Goal: Task Accomplishment & Management: Use online tool/utility

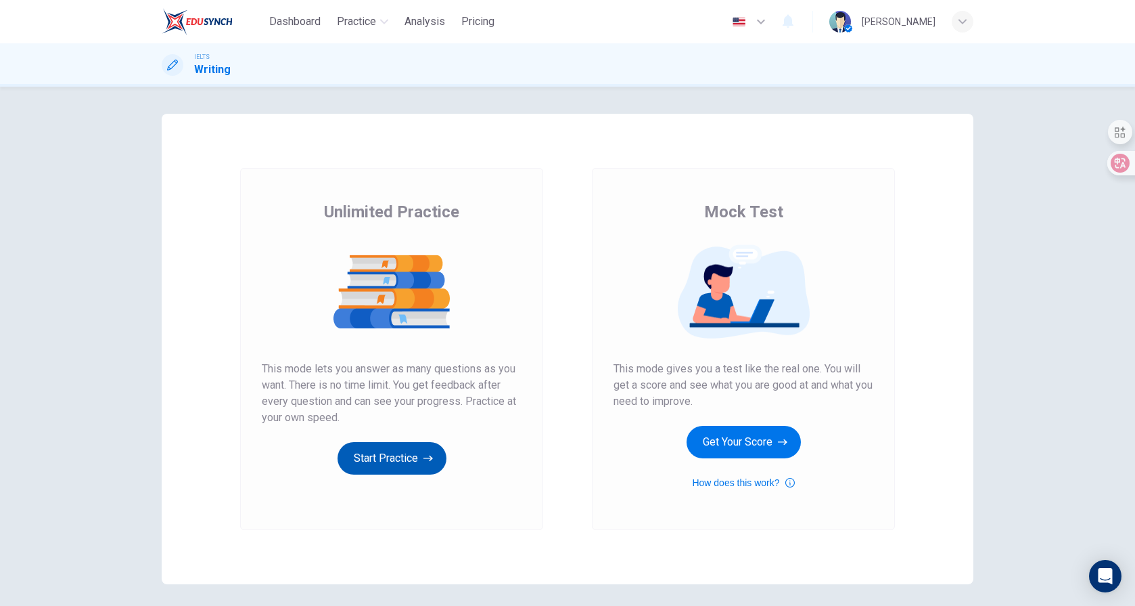
click at [374, 446] on button "Start Practice" at bounding box center [392, 458] width 109 height 32
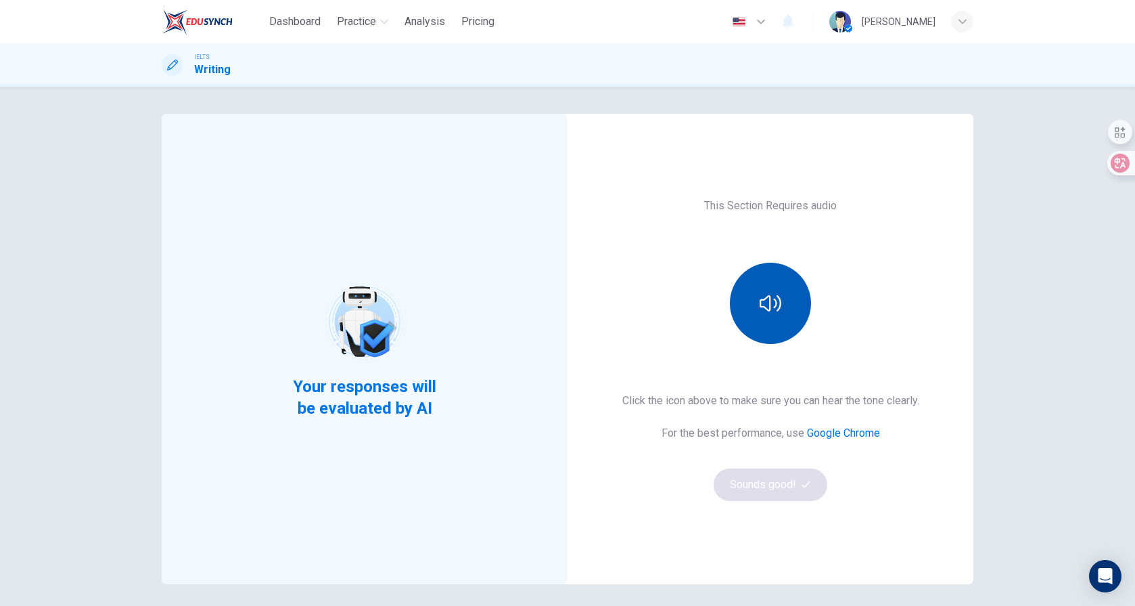
click at [769, 313] on button "button" at bounding box center [770, 302] width 81 height 81
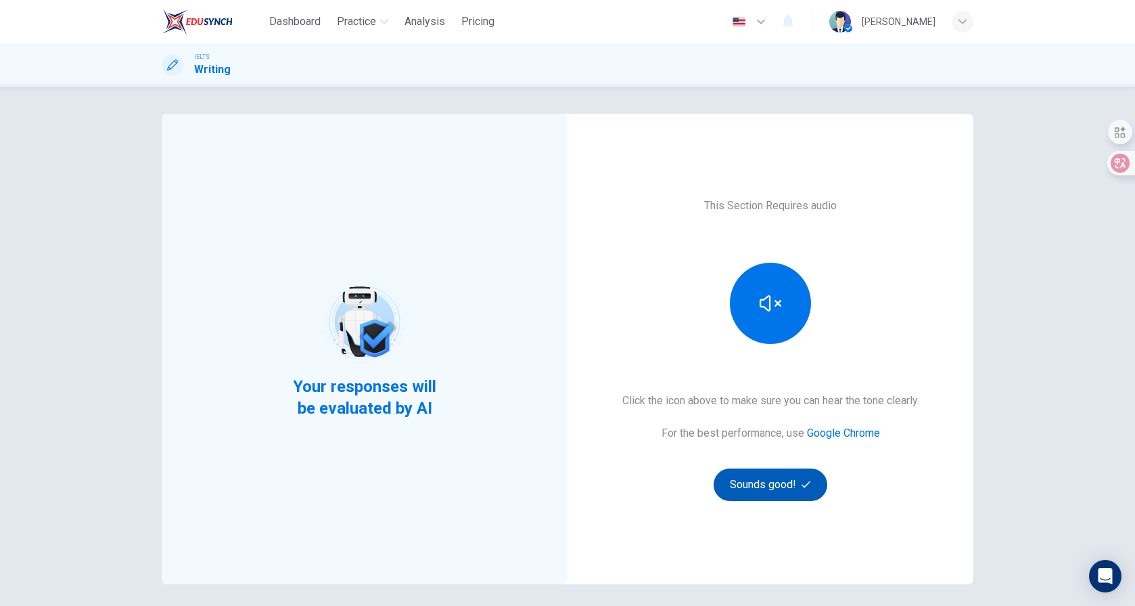
click at [785, 483] on button "Sounds good!" at bounding box center [771, 484] width 114 height 32
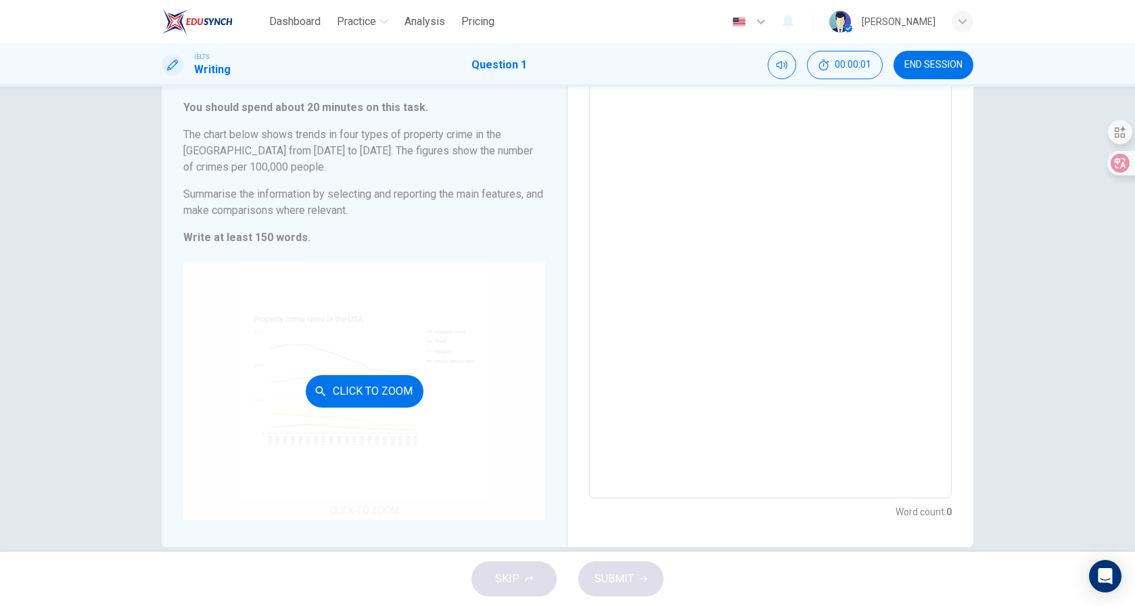
scroll to position [82, 0]
click at [374, 370] on div "Click to Zoom" at bounding box center [364, 388] width 362 height 258
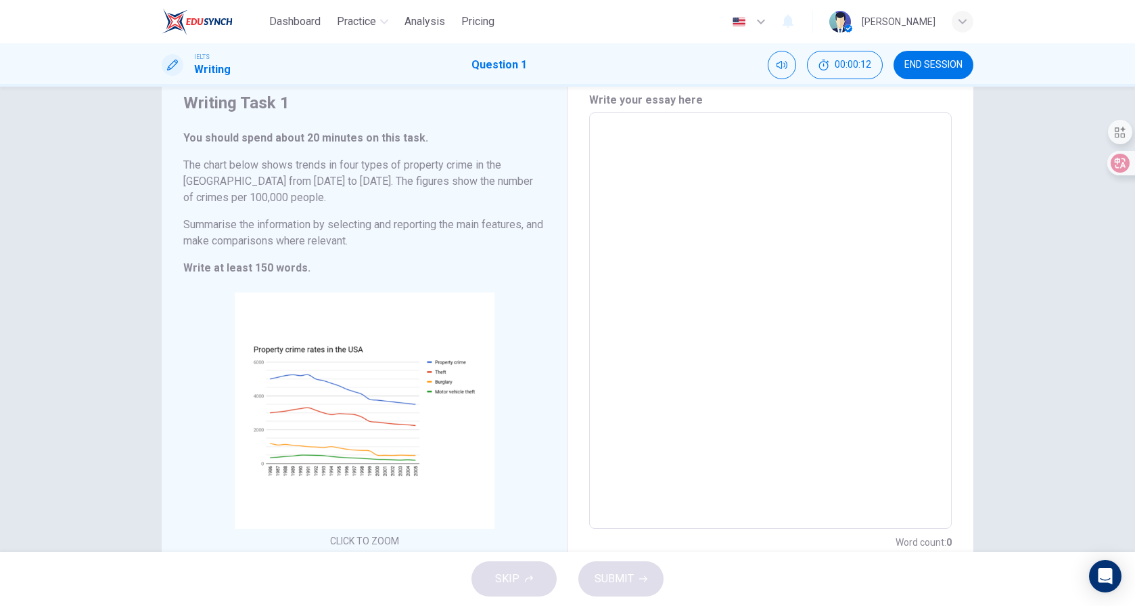
scroll to position [53, 0]
click at [613, 150] on textarea at bounding box center [771, 316] width 344 height 394
type textarea "t"
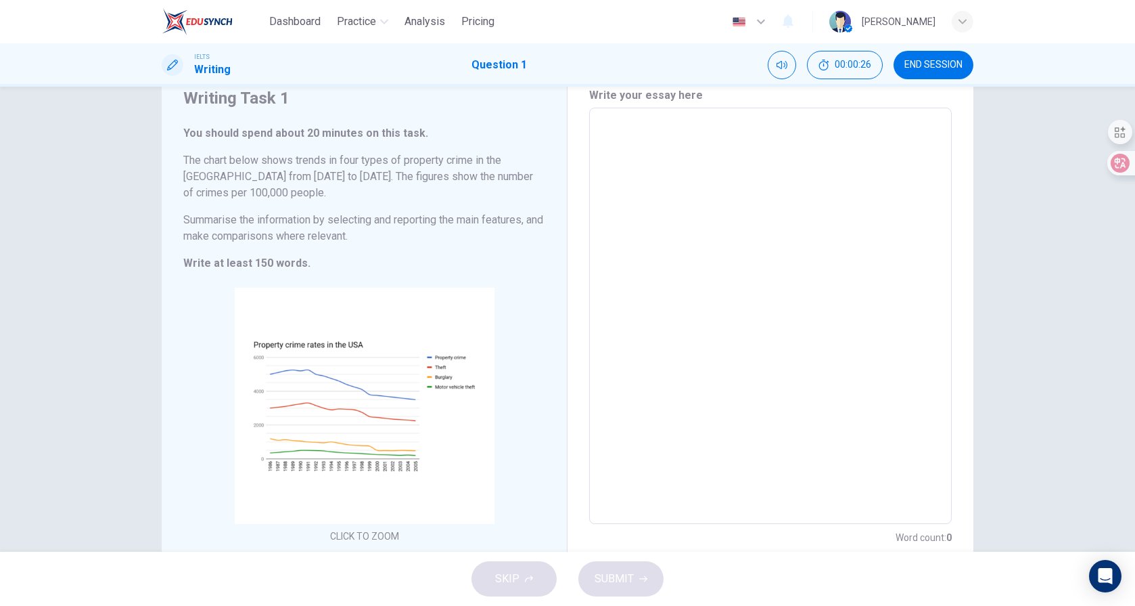
type textarea "x"
type textarea "th"
type textarea "x"
type textarea "the"
type textarea "x"
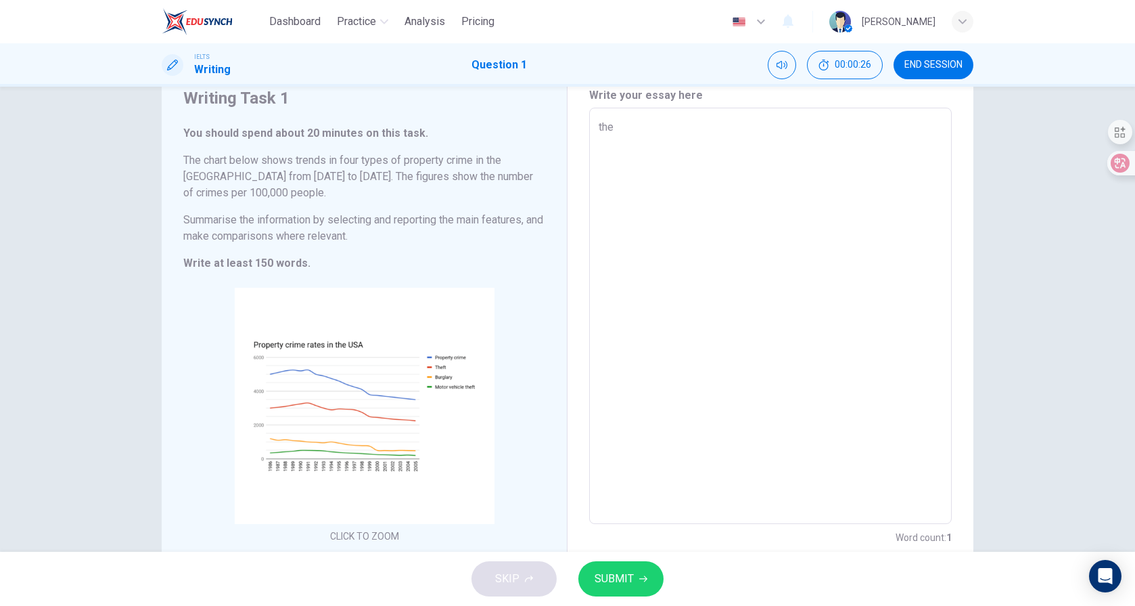
type textarea "the"
type textarea "x"
type textarea "the"
type textarea "x"
type textarea "th"
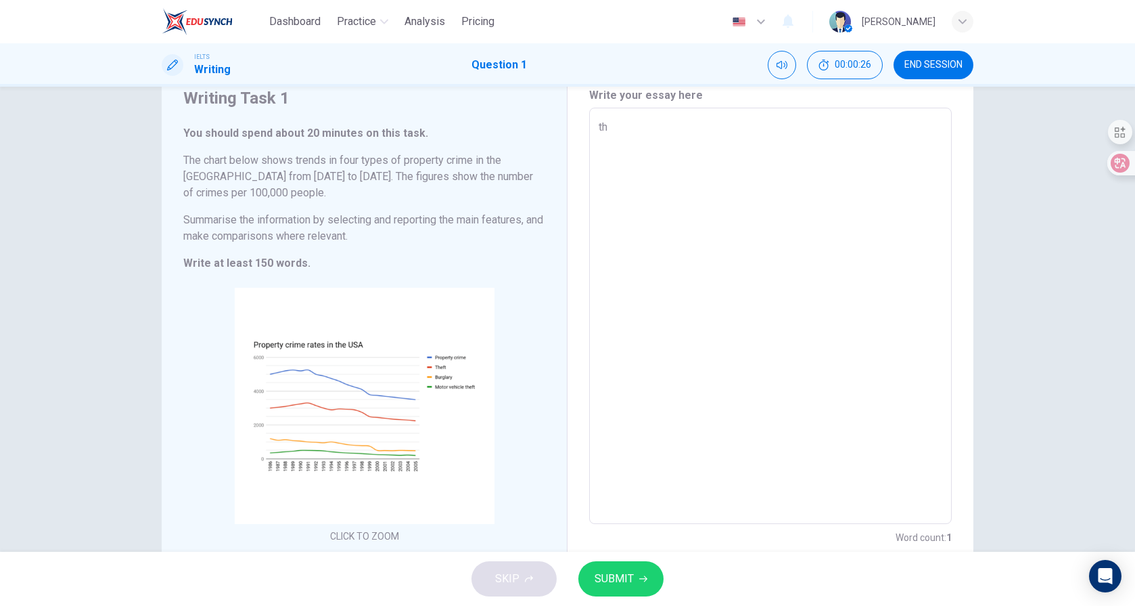
type textarea "x"
type textarea "t"
type textarea "x"
type textarea "T"
type textarea "x"
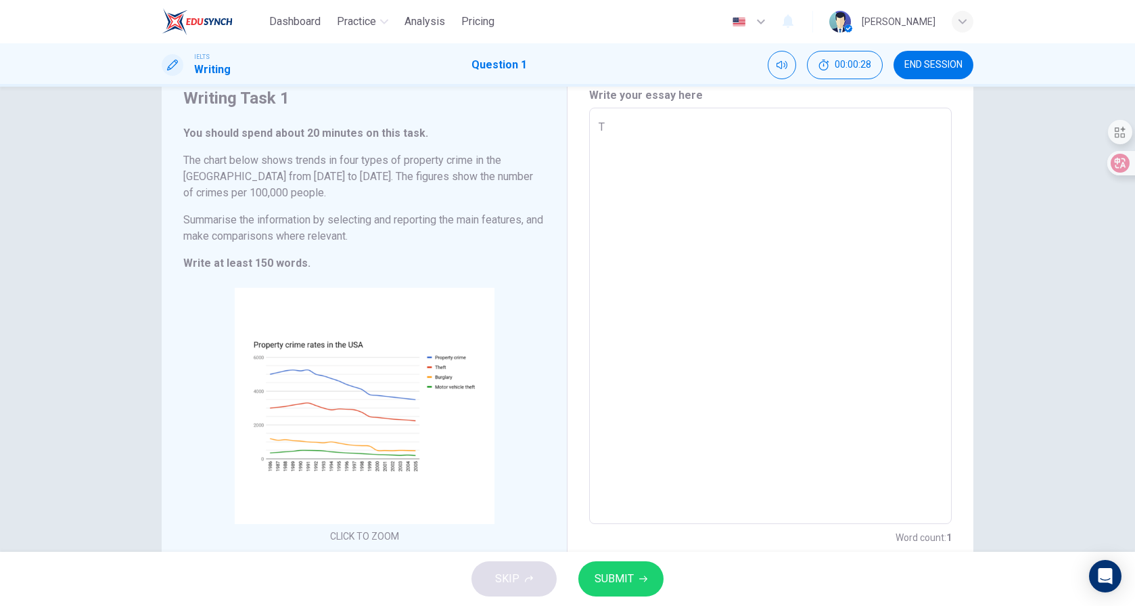
type textarea "Th"
type textarea "x"
type textarea "The"
type textarea "x"
type textarea "The"
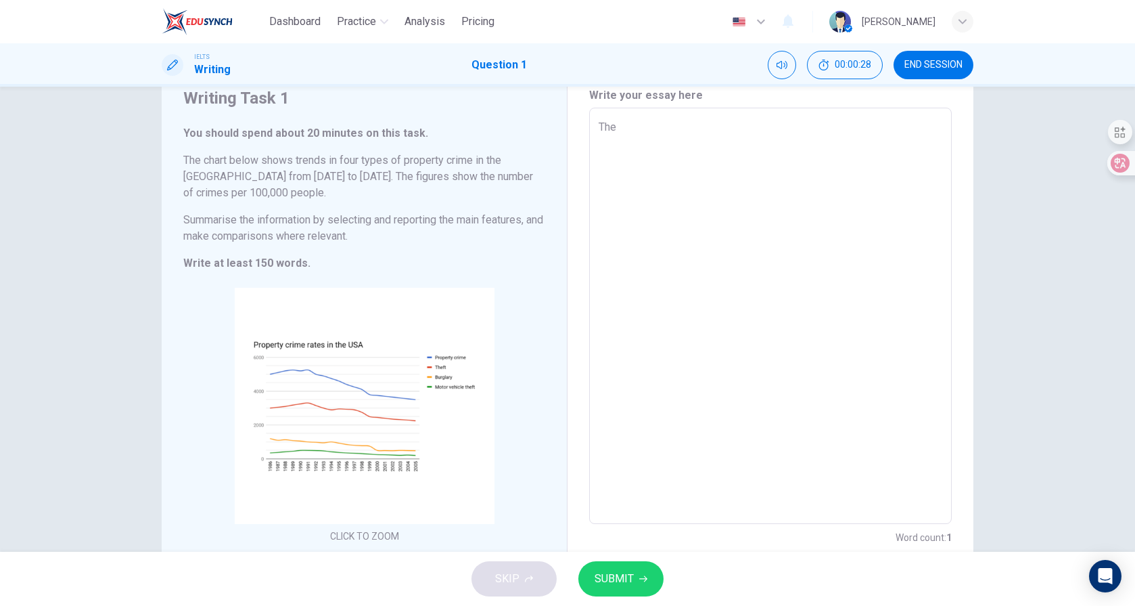
type textarea "x"
type textarea "The l"
type textarea "x"
type textarea "The li"
type textarea "x"
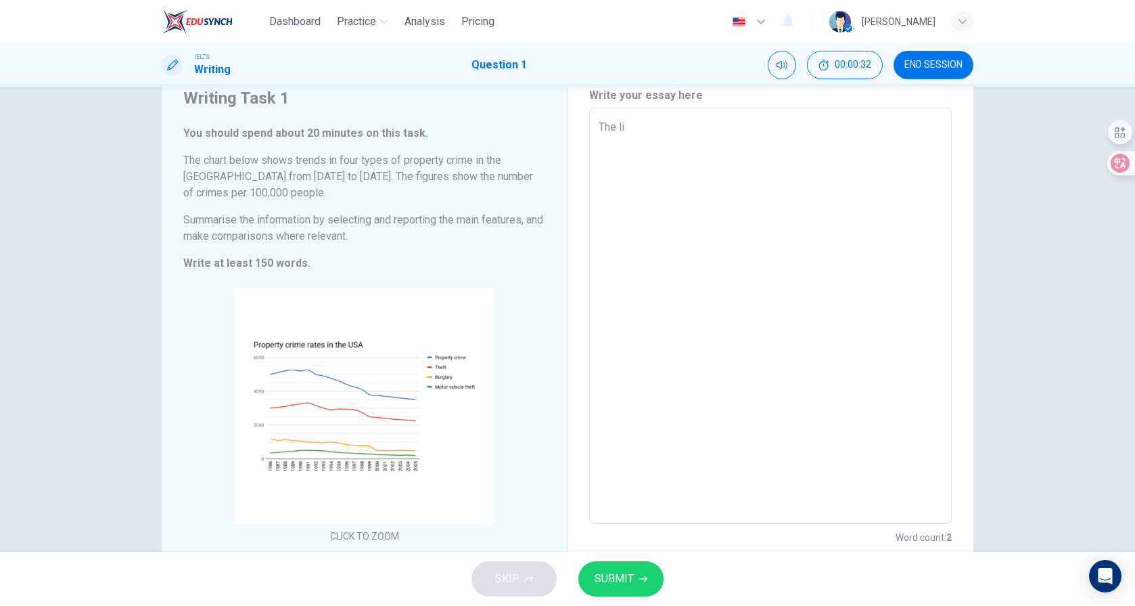
type textarea "The lin"
type textarea "x"
type textarea "The line"
type textarea "x"
type textarea "The line"
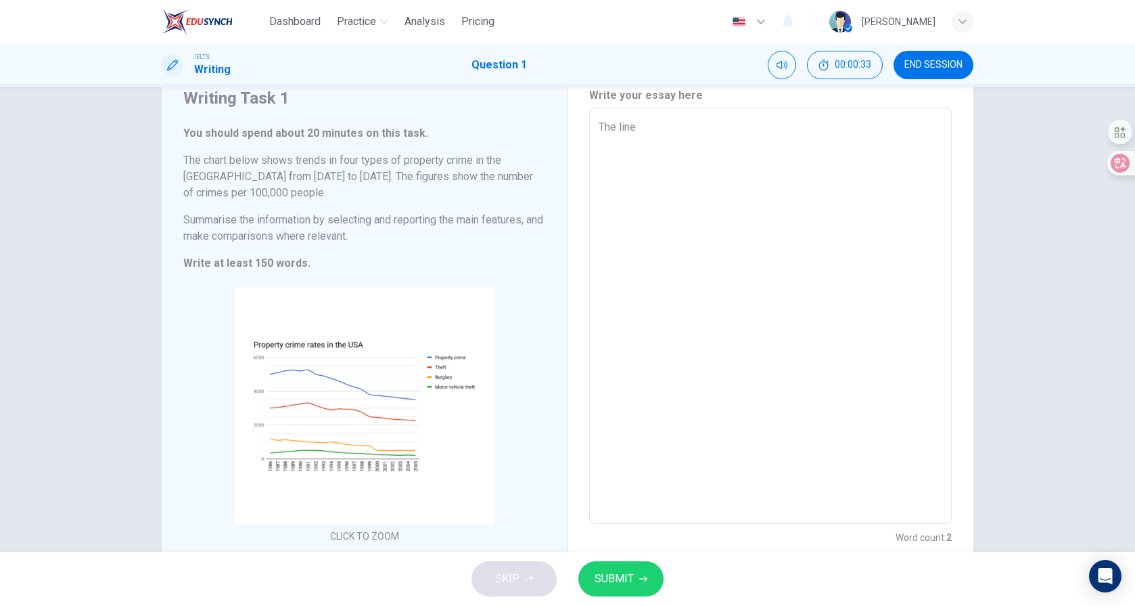
type textarea "x"
type textarea "The line c"
type textarea "x"
type textarea "The line ch"
type textarea "x"
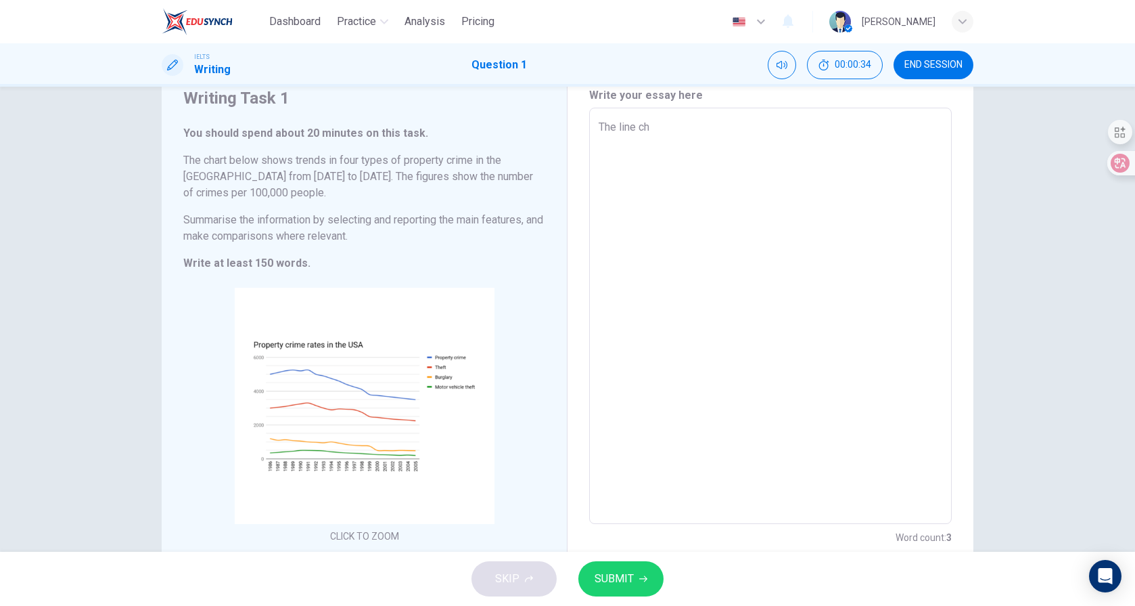
type textarea "The line cha"
type textarea "x"
type textarea "The line char"
type textarea "x"
type textarea "The line chart"
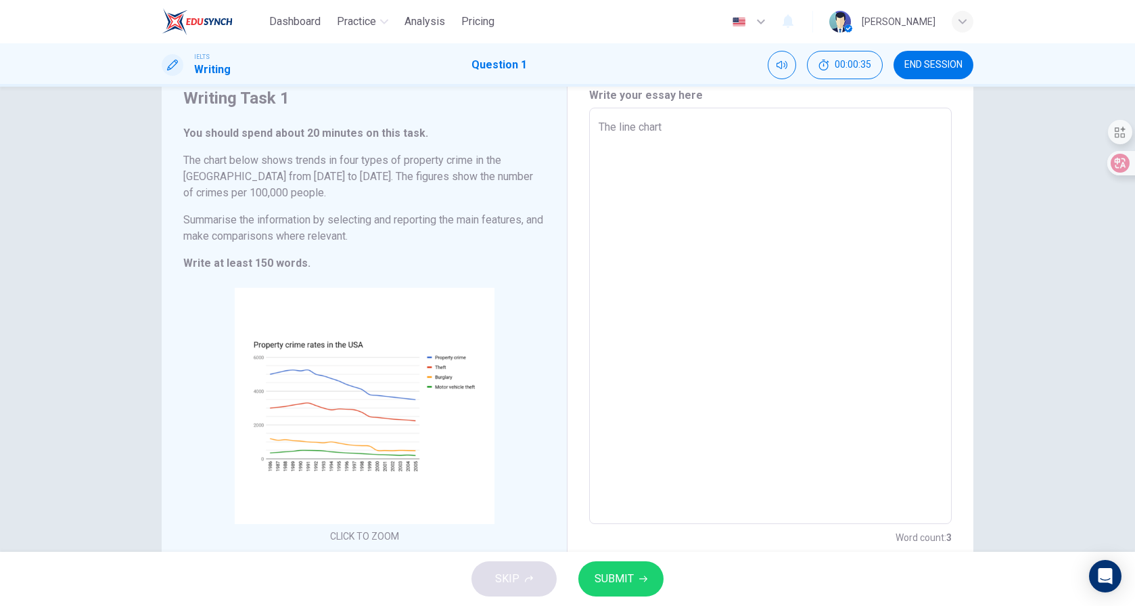
type textarea "x"
type textarea "The line chart"
type textarea "x"
type textarea "The line chart s"
type textarea "x"
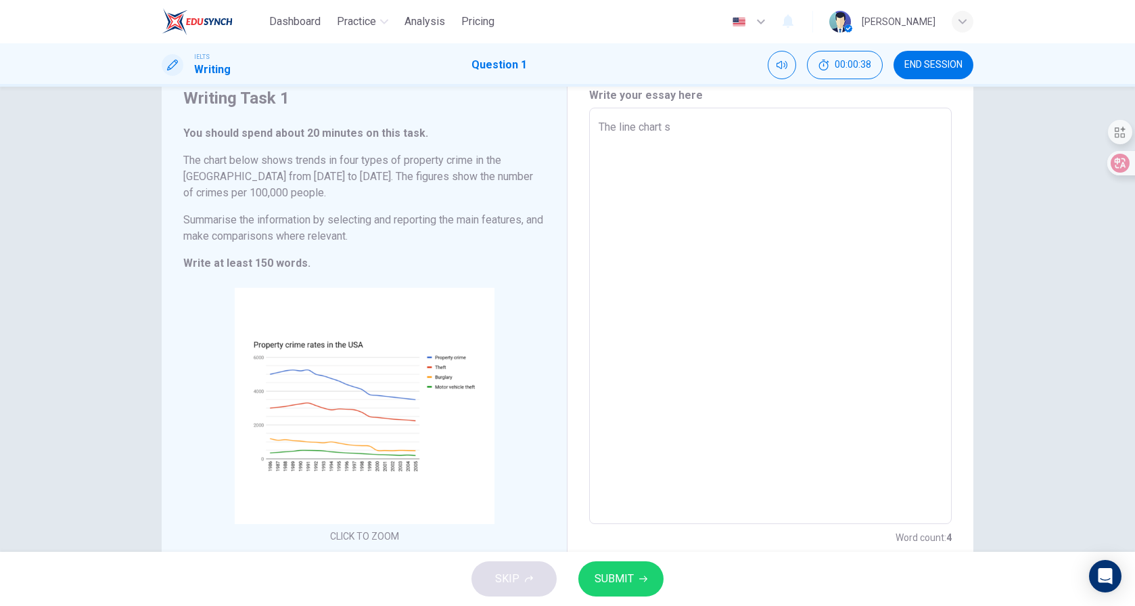
type textarea "The line chart sh"
type textarea "x"
type textarea "The line chart sho"
type textarea "x"
type textarea "The line chart show"
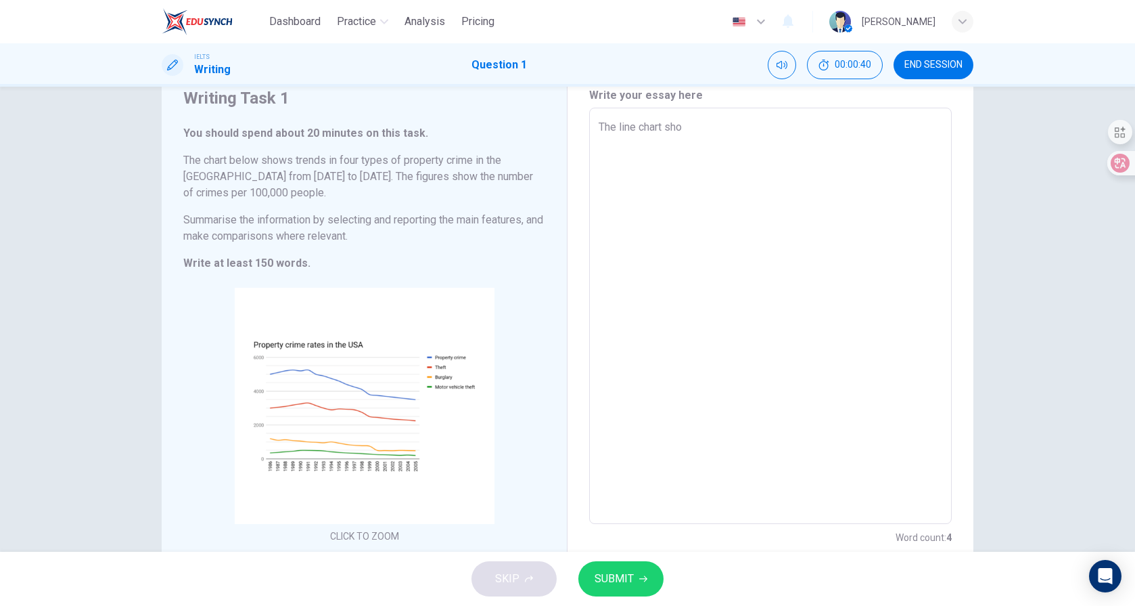
type textarea "x"
type textarea "The line chart shows"
type textarea "x"
type textarea "The line chart shows"
type textarea "x"
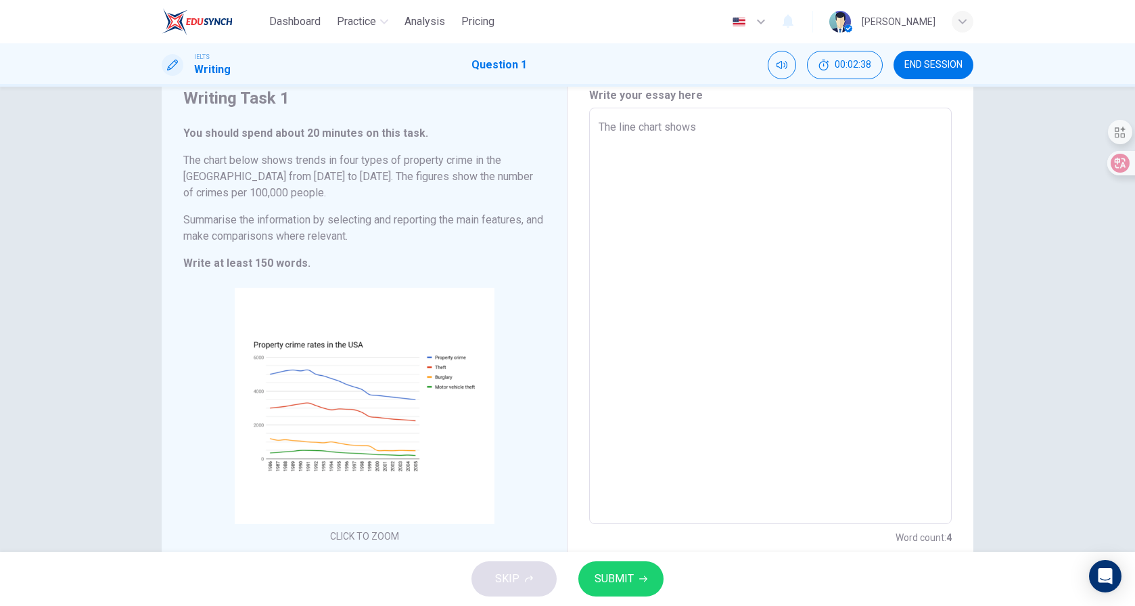
type textarea "The line chart shows"
type textarea "x"
type textarea "The line chart shows"
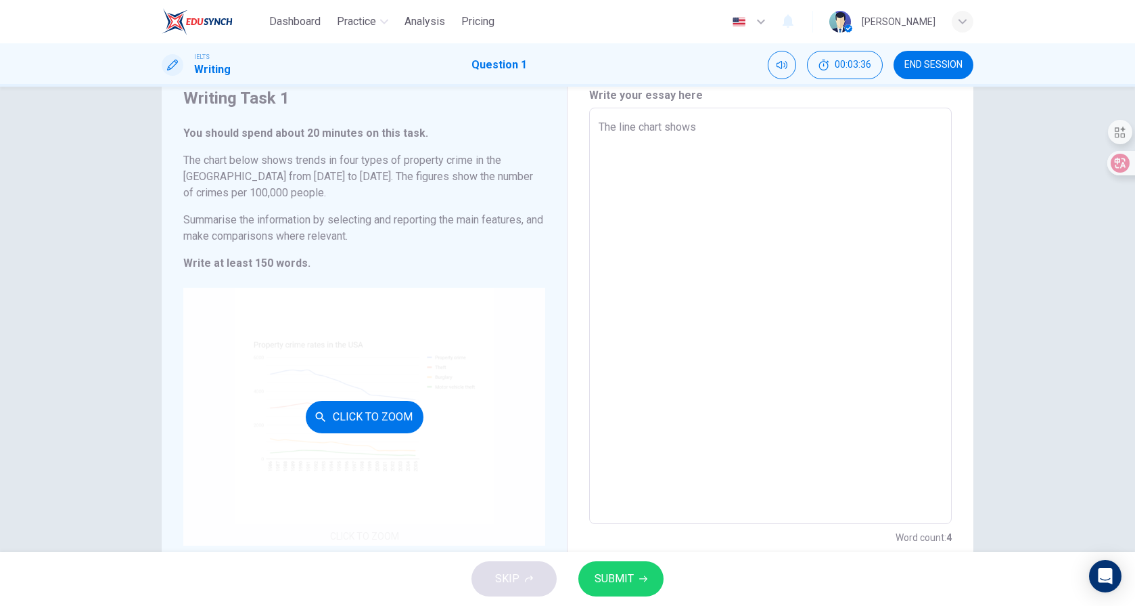
click at [337, 361] on div "Click to Zoom" at bounding box center [364, 417] width 362 height 258
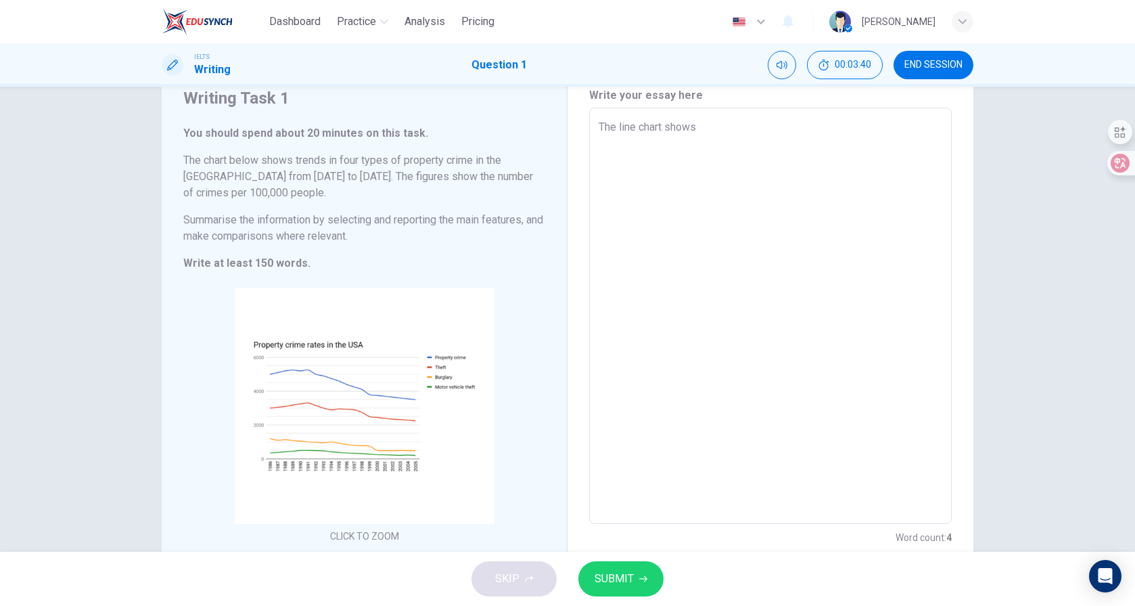
click at [719, 152] on textarea "The line chart shows" at bounding box center [771, 316] width 344 height 394
type textarea "x"
type textarea "The line chart shows t"
type textarea "x"
type textarea "The line chart shows th"
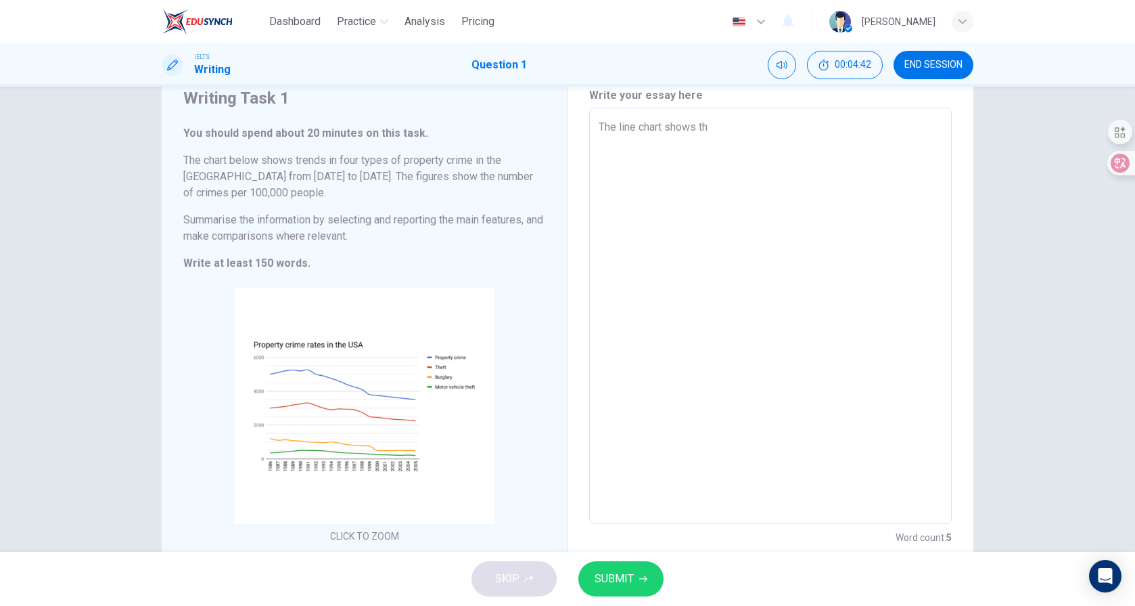
type textarea "x"
type textarea "The line chart shows the"
type textarea "x"
type textarea "The line chart shows the"
type textarea "x"
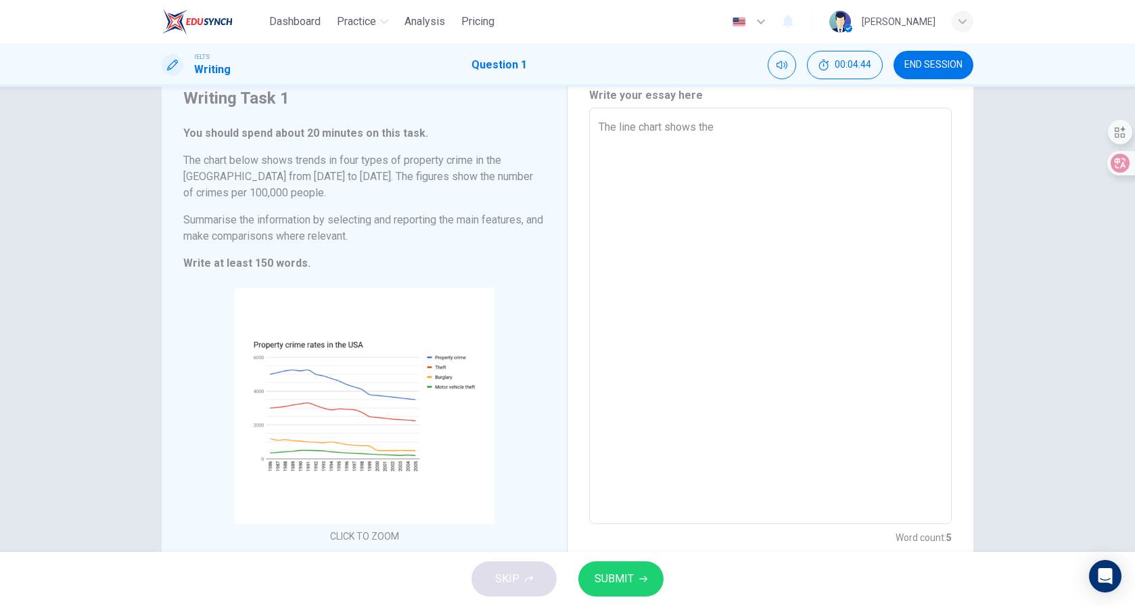
type textarea "The line chart shows the t"
type textarea "x"
type textarea "The line chart shows the tr"
type textarea "x"
type textarea "The line chart shows the tre"
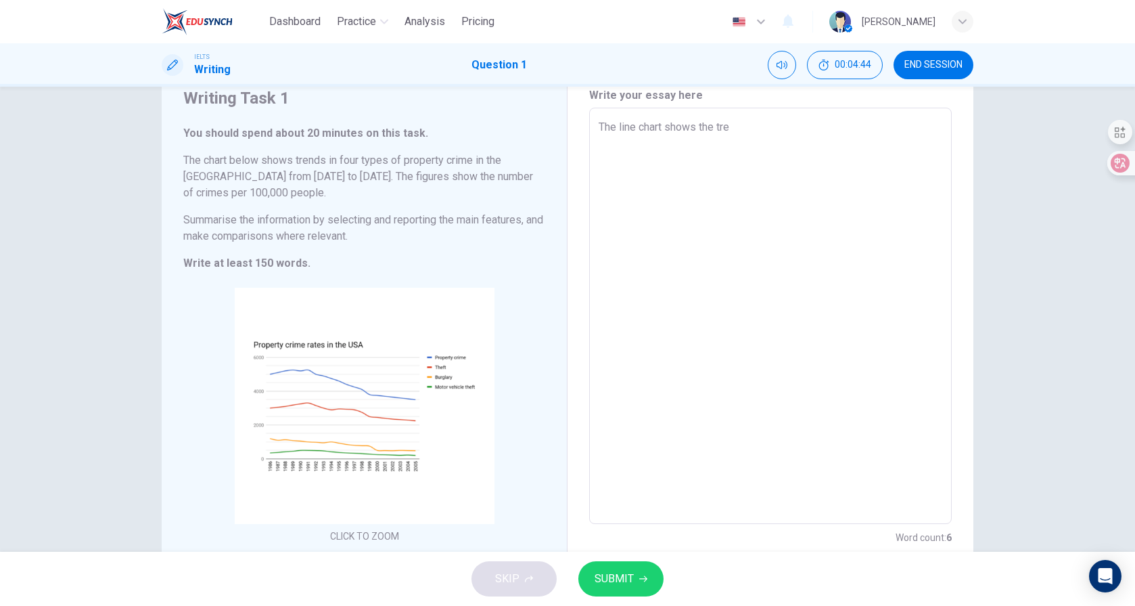
type textarea "x"
type textarea "The line chart shows the tren"
type textarea "x"
type textarea "The line chart shows the trend"
type textarea "x"
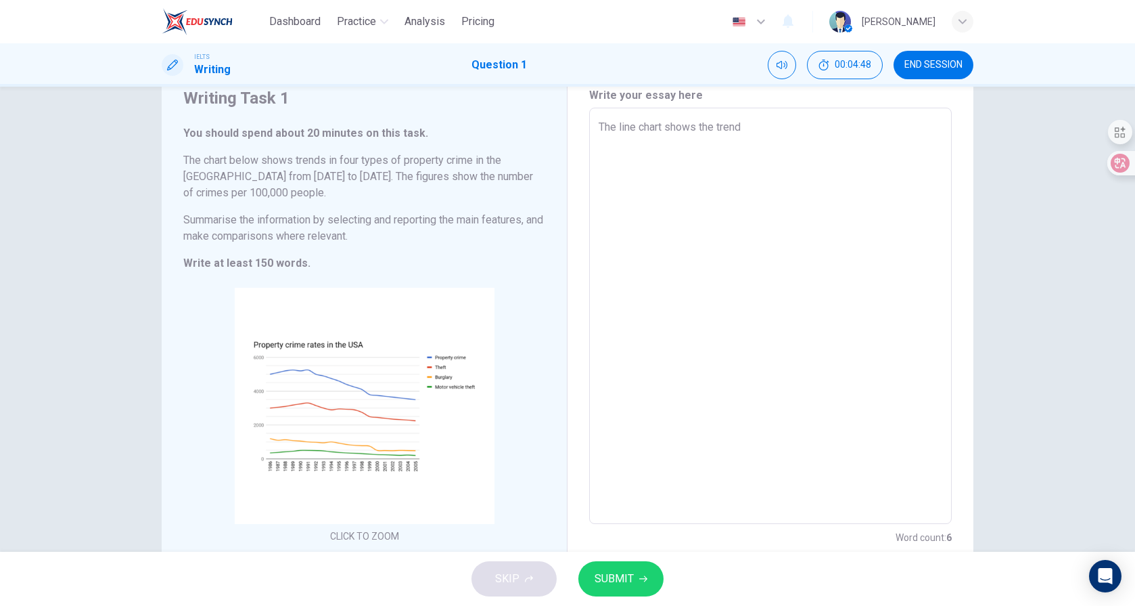
type textarea "The line chart shows the trend"
type textarea "x"
type textarea "The line chart shows the trend o"
type textarea "x"
type textarea "The line chart shows the trend of"
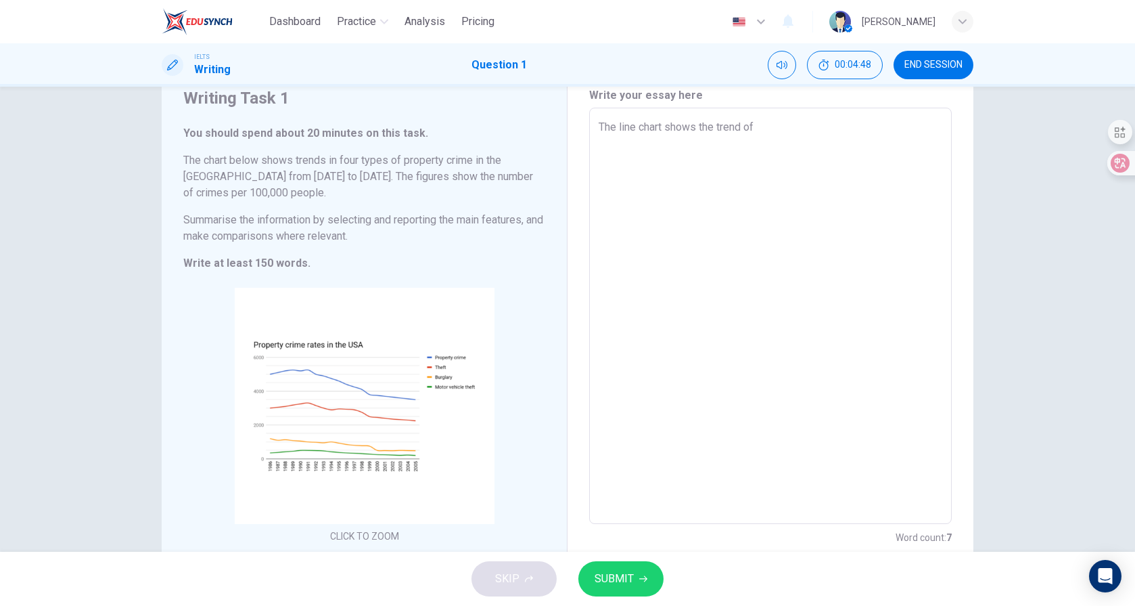
type textarea "x"
type textarea "The line chart shows the trend of"
type textarea "x"
type textarea "The line chart shows the trend of p"
type textarea "x"
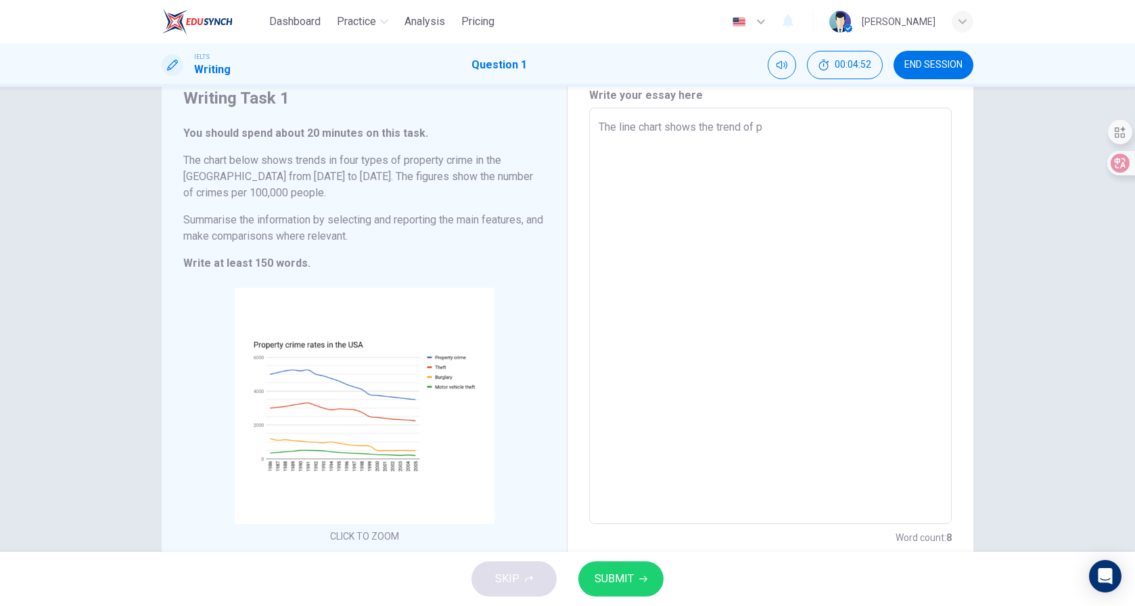
type textarea "The line chart shows the trend of pr"
type textarea "x"
type textarea "The line chart shows the trend of pro"
type textarea "x"
type textarea "The line chart shows the trend of prop"
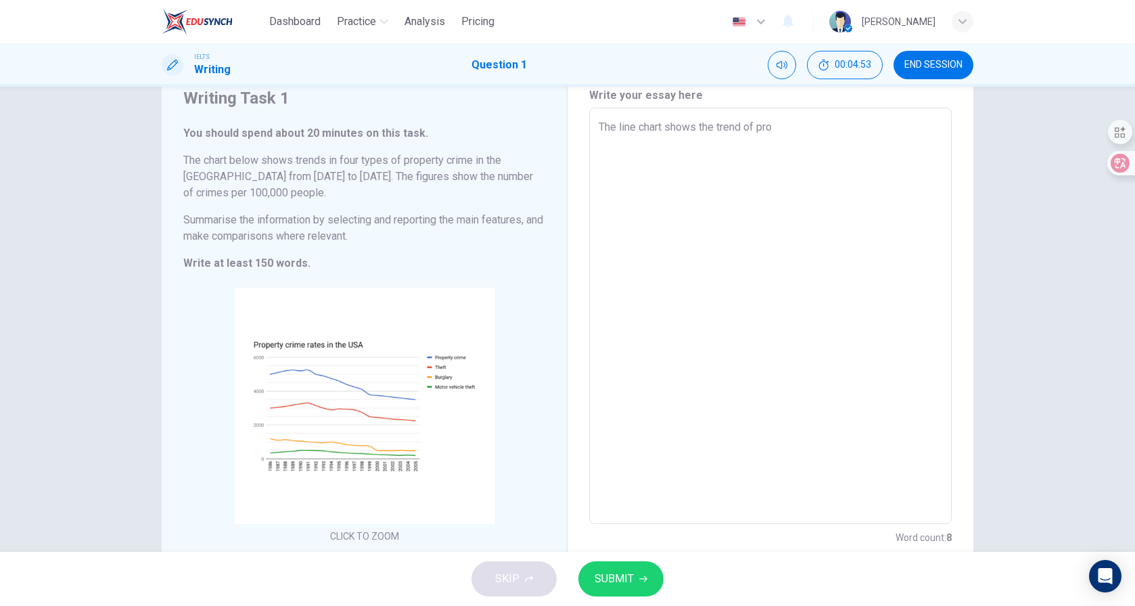
type textarea "x"
type textarea "The line chart shows the trend of prope"
type textarea "x"
type textarea "The line chart shows the trend of proper"
type textarea "x"
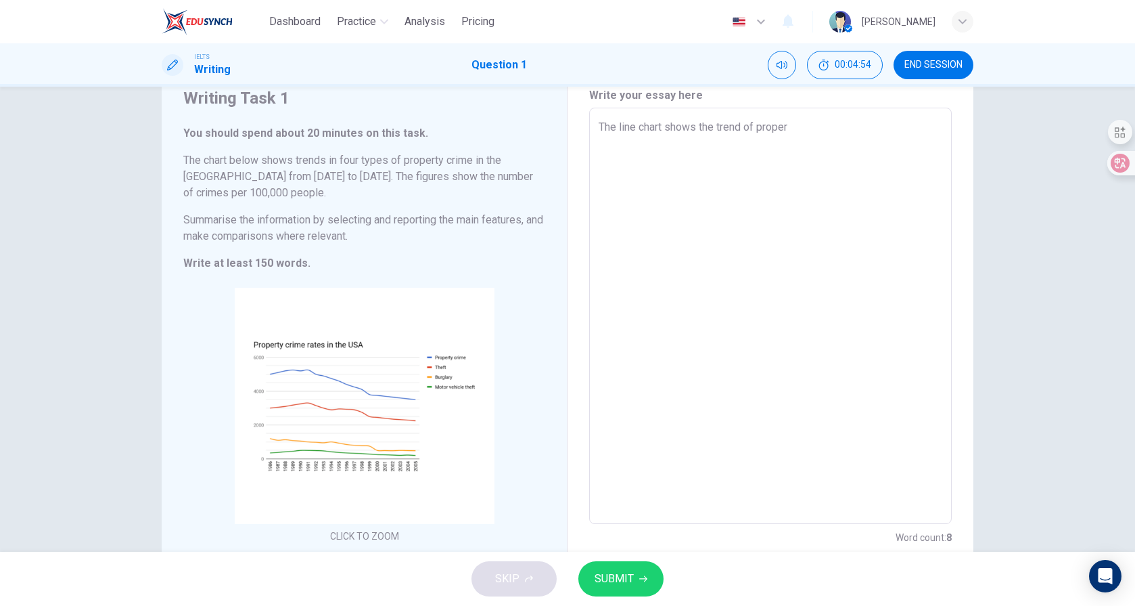
type textarea "The line chart shows the trend of propert"
type textarea "x"
type textarea "The line chart shows the trend of property"
type textarea "x"
type textarea "The line chart shows the trend of property"
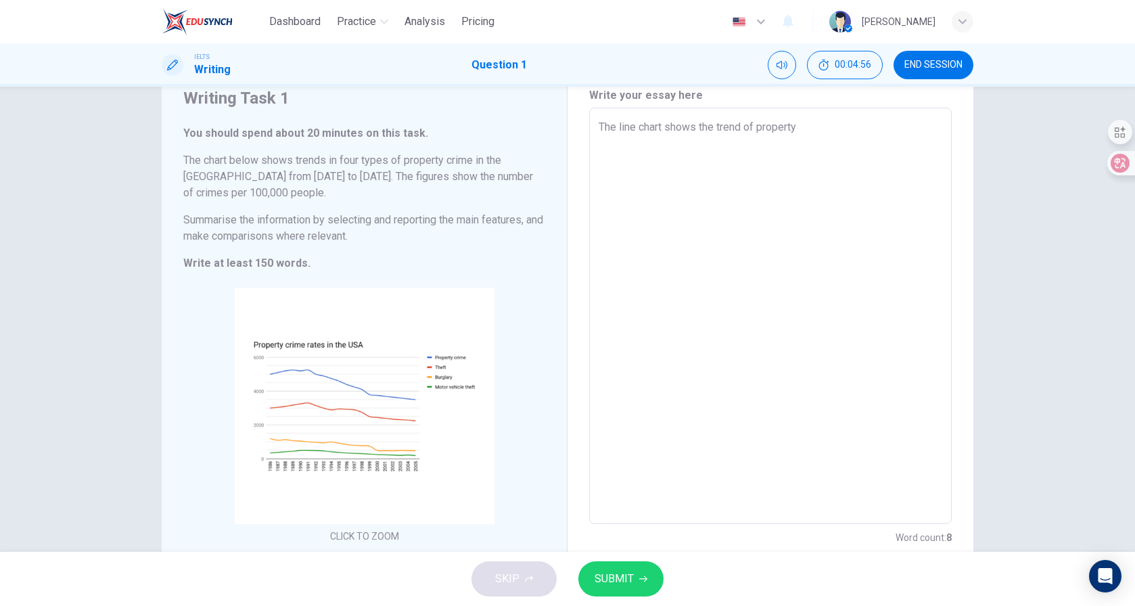
type textarea "x"
type textarea "The line chart shows the trend of property c"
type textarea "x"
type textarea "The line chart shows the trend of property cr"
type textarea "x"
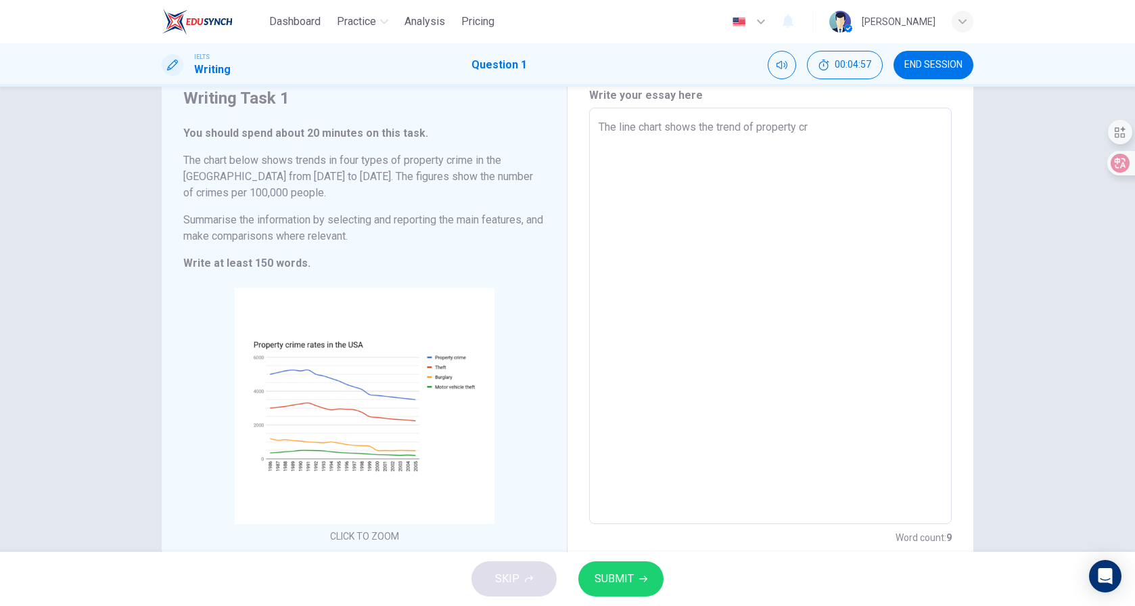
type textarea "The line chart shows the trend of property cri"
type textarea "x"
type textarea "The line chart shows the trend of property [PERSON_NAME]"
type textarea "x"
type textarea "The line chart shows the trend of property crime"
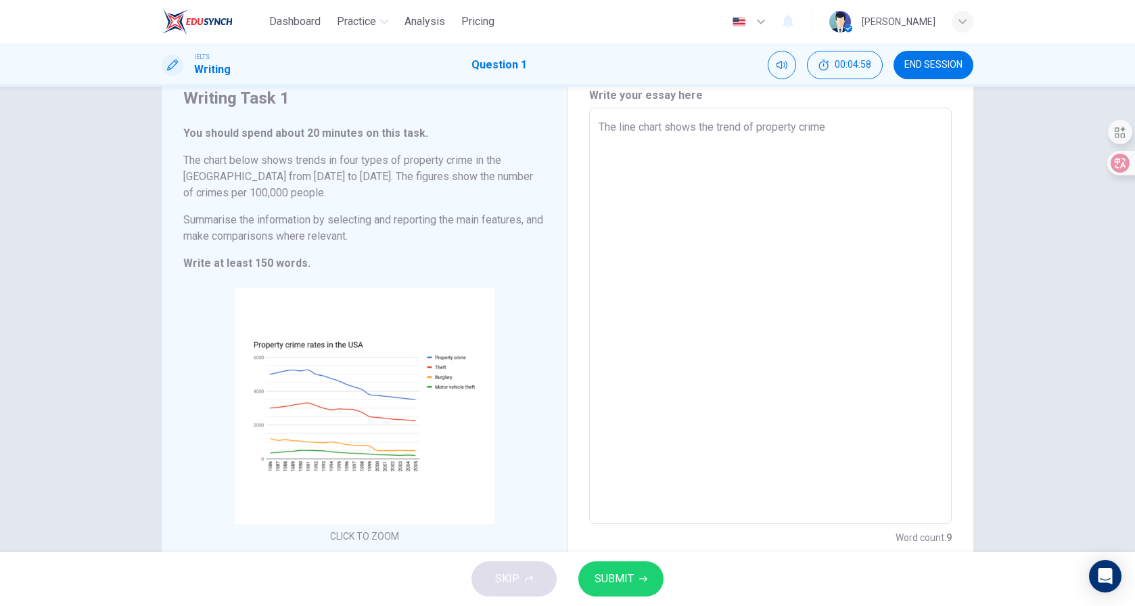
type textarea "x"
type textarea "The line chart shows the trend of property crime"
type textarea "x"
type textarea "The line chart shows the trend of property crime r"
type textarea "x"
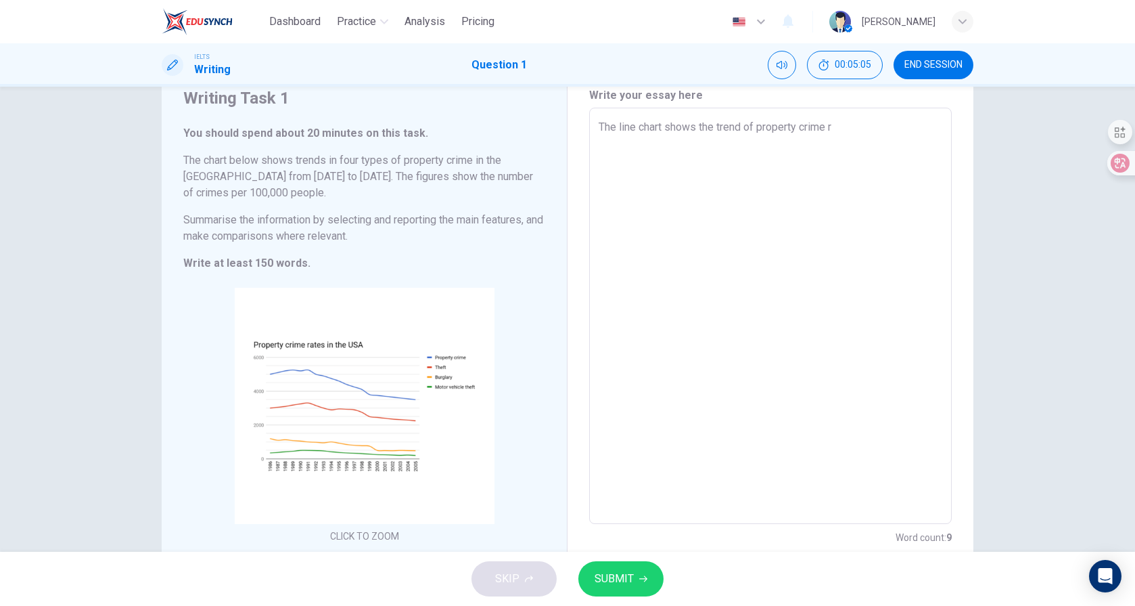
type textarea "The line chart shows the trend of property crime ra"
type textarea "x"
type textarea "The line chart shows the trend of property crime rat"
type textarea "x"
type textarea "The line chart shows the trend of property crime rate"
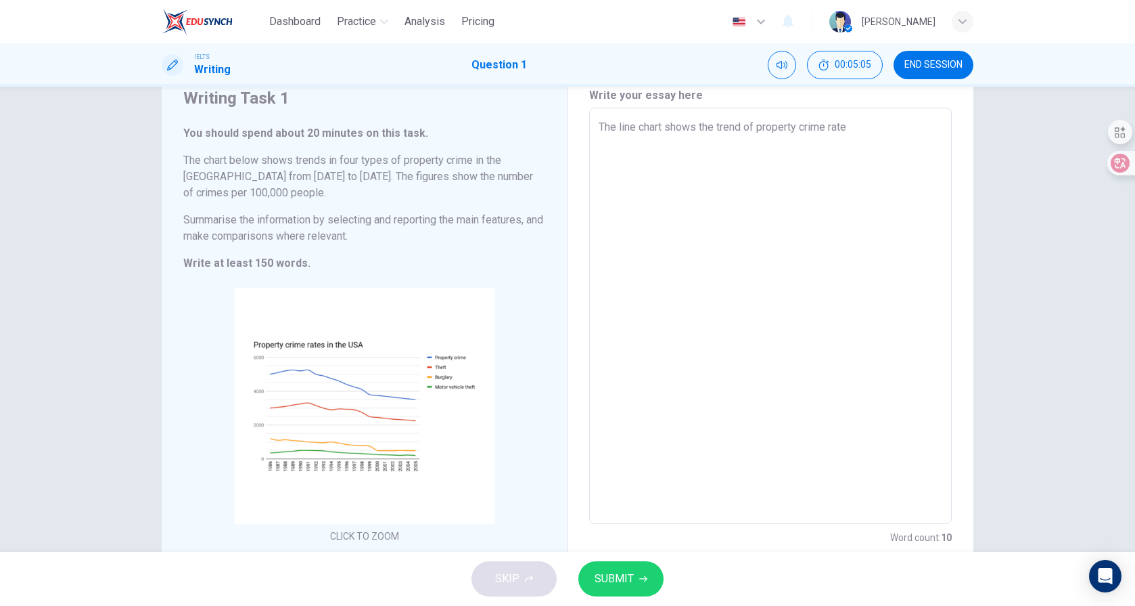
type textarea "x"
type textarea "The line chart shows the trend of property crime rates"
type textarea "x"
type textarea "The line chart shows the trend of property crime rates"
type textarea "x"
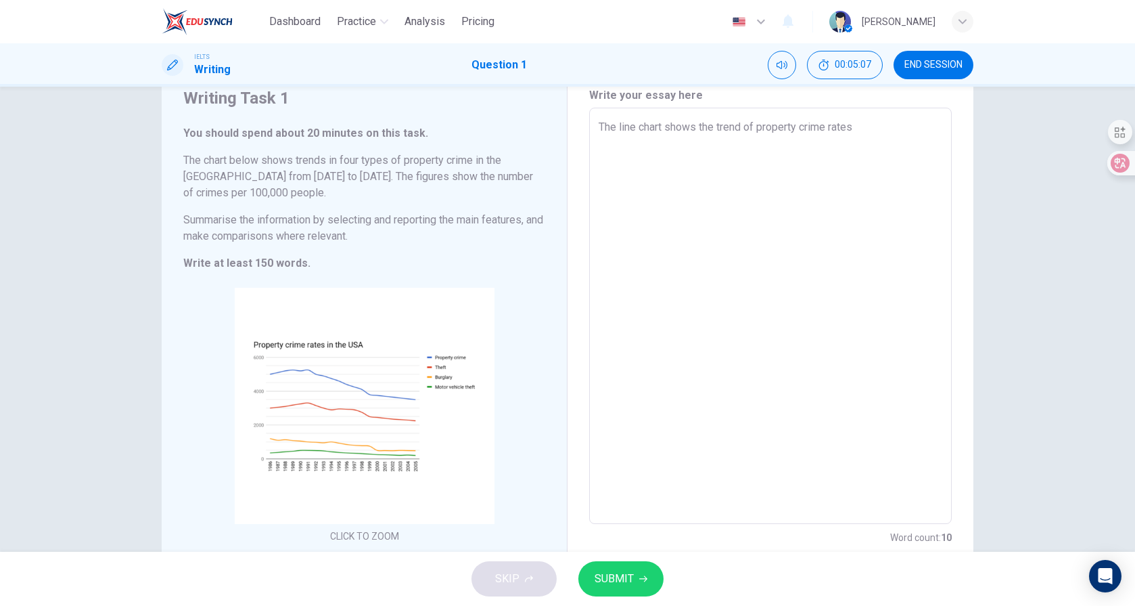
type textarea "The line chart shows the trend of property crime rates i"
type textarea "x"
type textarea "The line chart shows the trend of property crime rates in"
type textarea "x"
type textarea "The line chart shows the trend of property crime rates in"
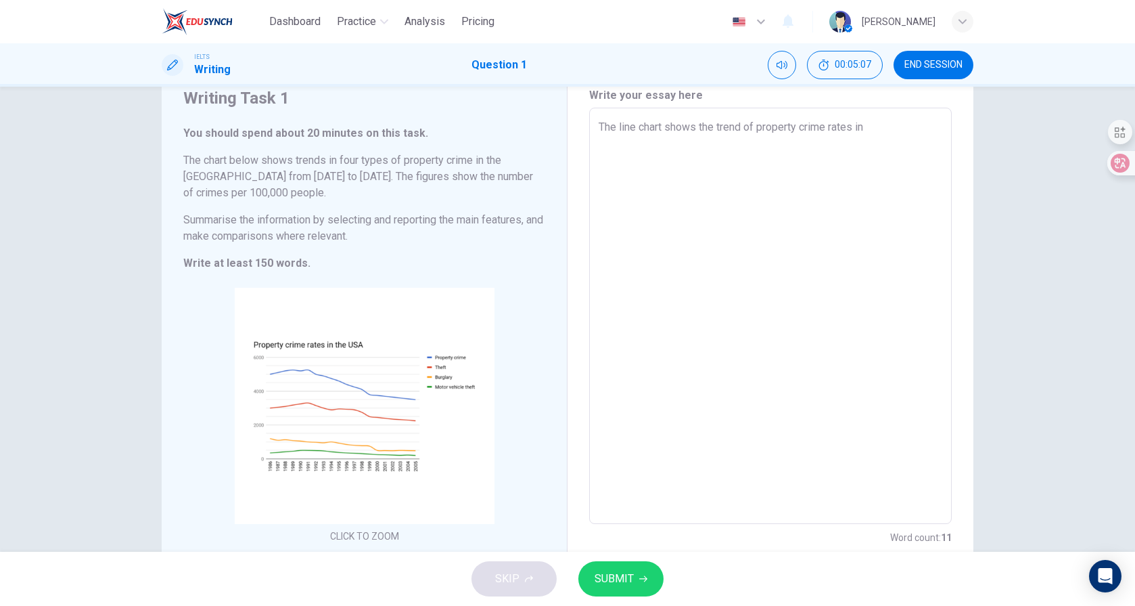
type textarea "x"
type textarea "The line chart shows the trend of property crime rates in t"
type textarea "x"
type textarea "The line chart shows the trend of property crime rates in th"
type textarea "x"
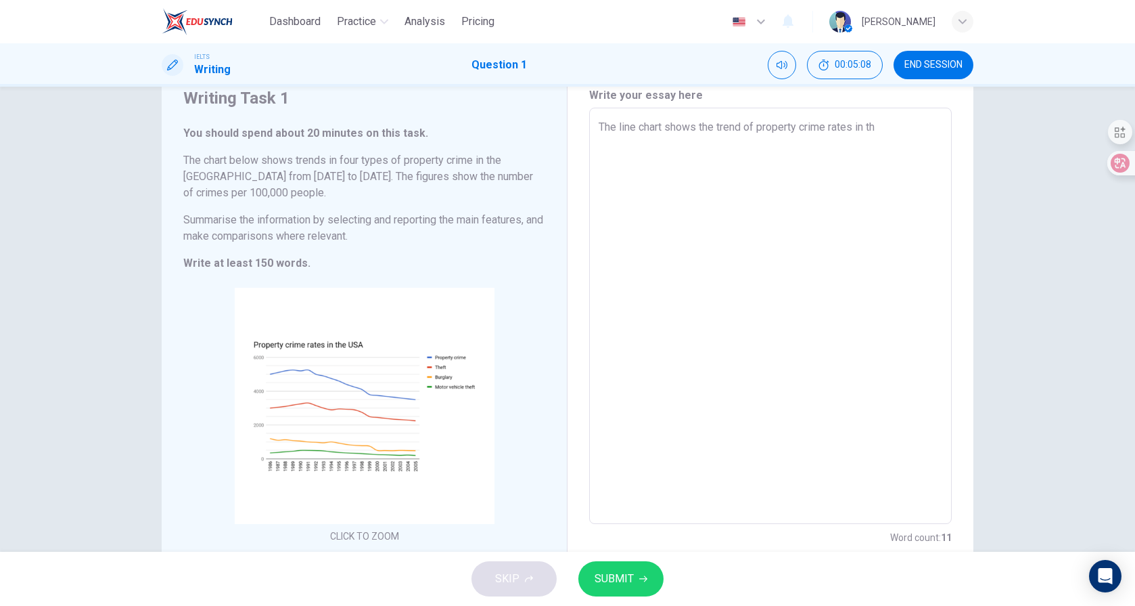
type textarea "The line chart shows the trend of property crime rates in the"
type textarea "x"
type textarea "The line chart shows the trend of property crime rates in the"
type textarea "x"
type textarea "The line chart shows the trend of property crime rates in the [GEOGRAPHIC_DATA]"
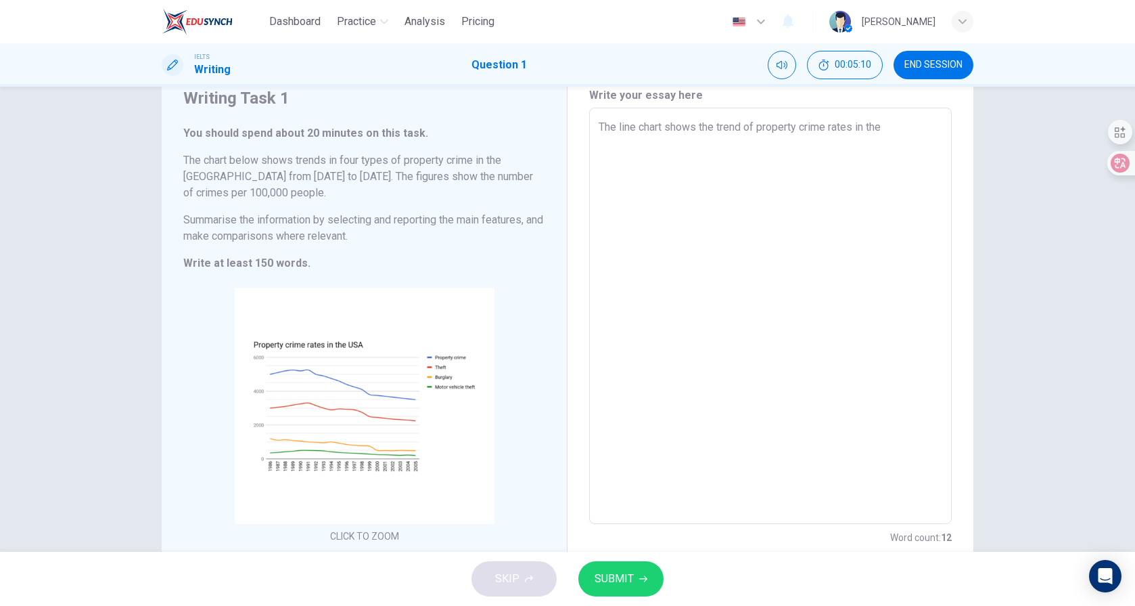
type textarea "x"
type textarea "The line chart shows the trend of property crime rates in the [GEOGRAPHIC_DATA]"
type textarea "x"
type textarea "The line chart shows the trend of property crime rates in the [GEOGRAPHIC_DATA]"
type textarea "x"
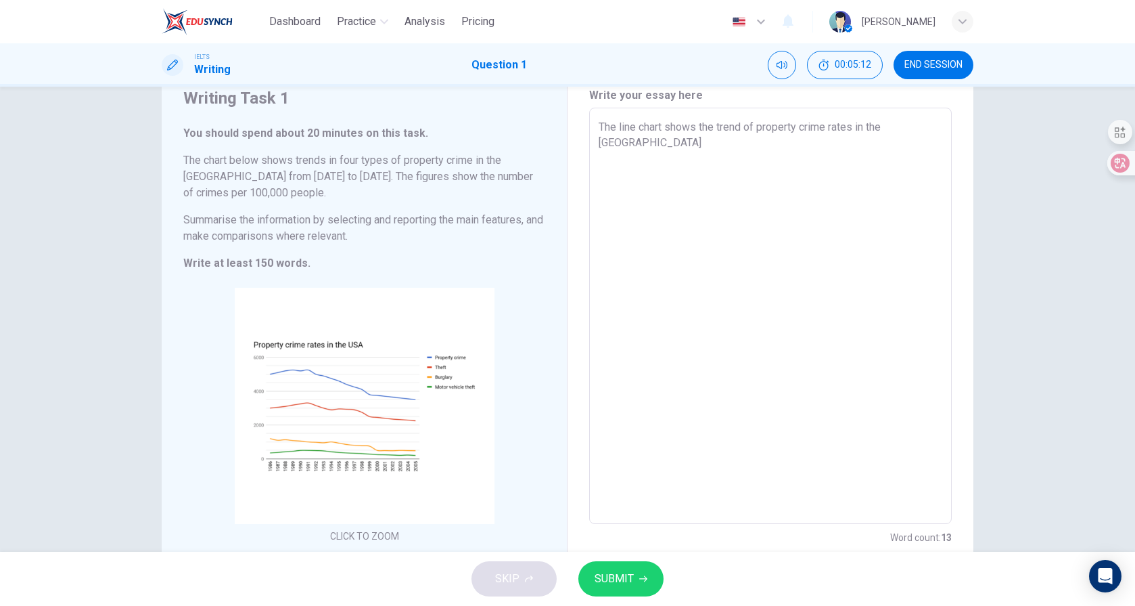
type textarea "The line chart shows the trend of property crime rates in the [GEOGRAPHIC_DATA]"
type textarea "x"
type textarea "The line chart shows the trend of property crime rates in the [GEOGRAPHIC_DATA]"
type textarea "x"
type textarea "The line chart shows the trend of property crime rates in the [GEOGRAPHIC_DATA]"
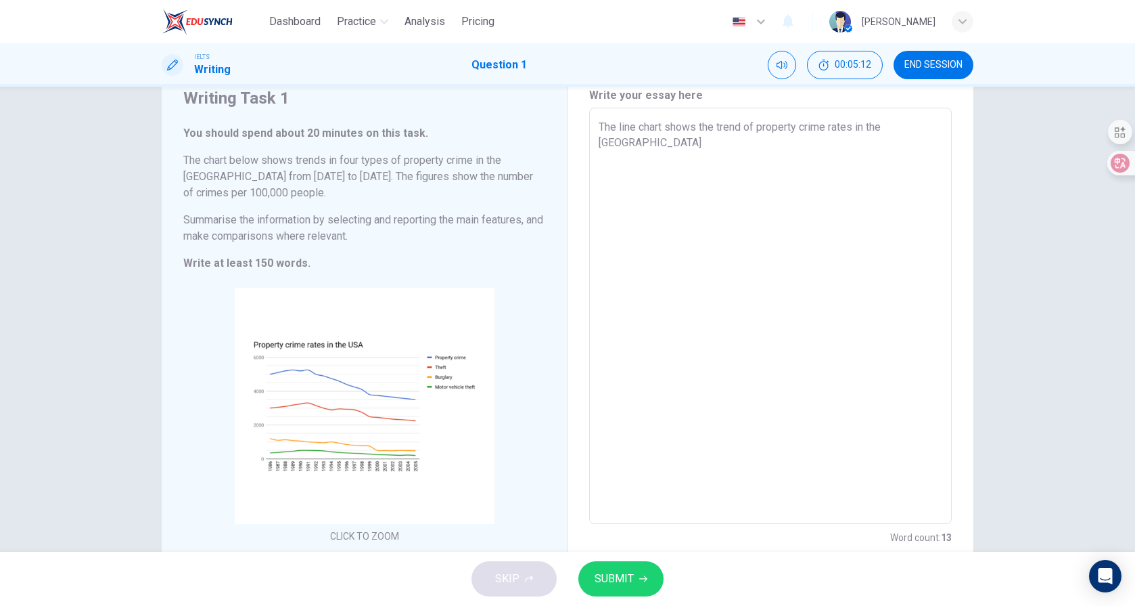
type textarea "x"
type textarea "The line chart shows the trend of property crime rates in the [GEOGRAPHIC_DATA]…"
type textarea "x"
type textarea "The line chart shows the trend of property crime rates in the [GEOGRAPHIC_DATA]…"
type textarea "x"
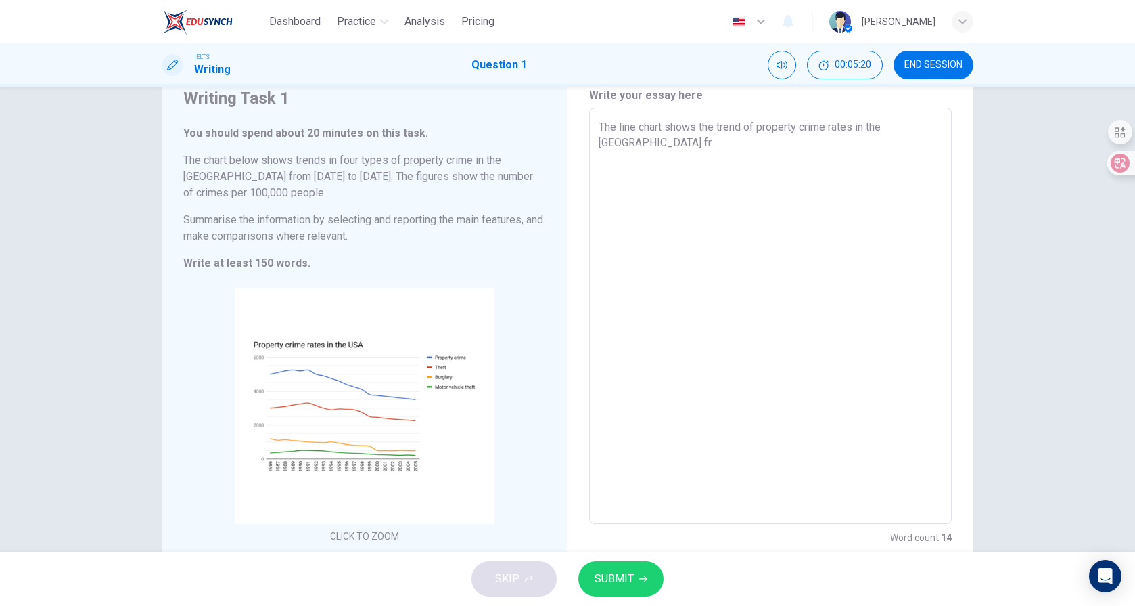
type textarea "The line chart shows the trend of property crime rates in the [GEOGRAPHIC_DATA]…"
type textarea "x"
type textarea "The line chart shows the trend of property crime rates in the [GEOGRAPHIC_DATA]…"
type textarea "x"
type textarea "The line chart shows the trend of property crime rates in the [GEOGRAPHIC_DATA]…"
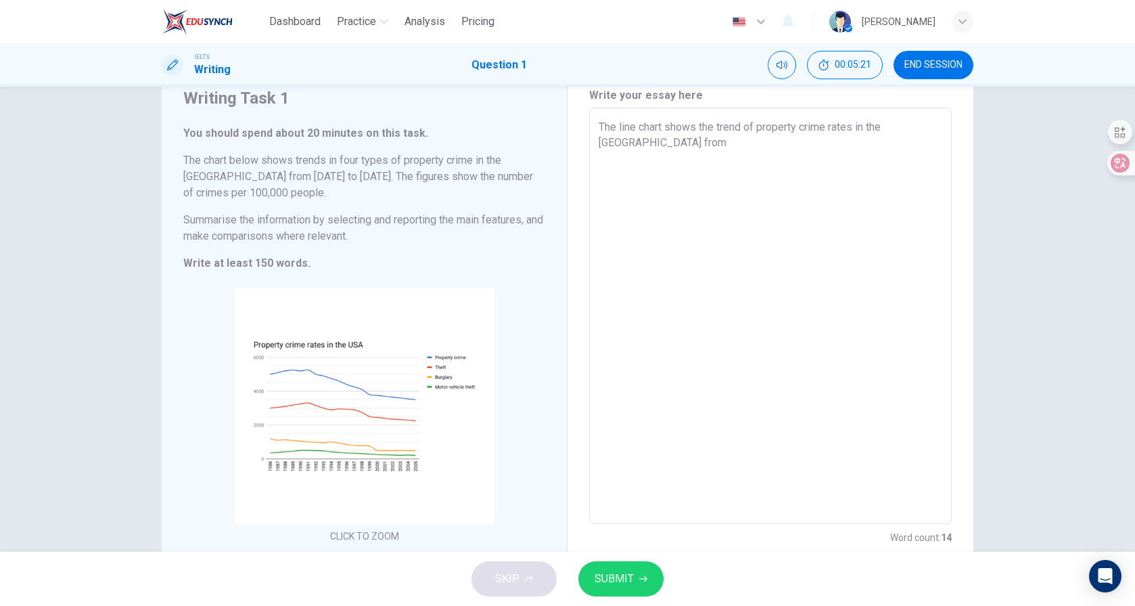
type textarea "x"
type textarea "The line chart shows the trend of property crime rates in the [GEOGRAPHIC_DATA]…"
type textarea "x"
type textarea "The line chart shows the trend of property crime rates in the [GEOGRAPHIC_DATA]…"
type textarea "x"
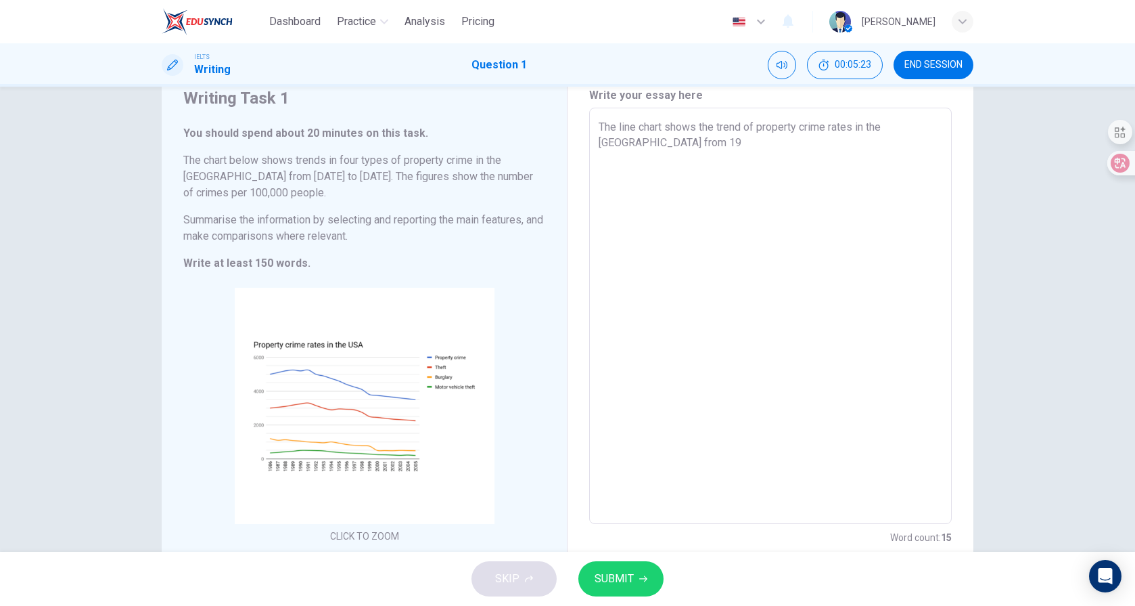
type textarea "The line chart shows the trend of property crime rates in the [GEOGRAPHIC_DATA]…"
type textarea "x"
type textarea "The line chart shows the trend of property crime rates in the [GEOGRAPHIC_DATA]…"
type textarea "x"
type textarea "The line chart shows the trend of property crime rates in the [GEOGRAPHIC_DATA]…"
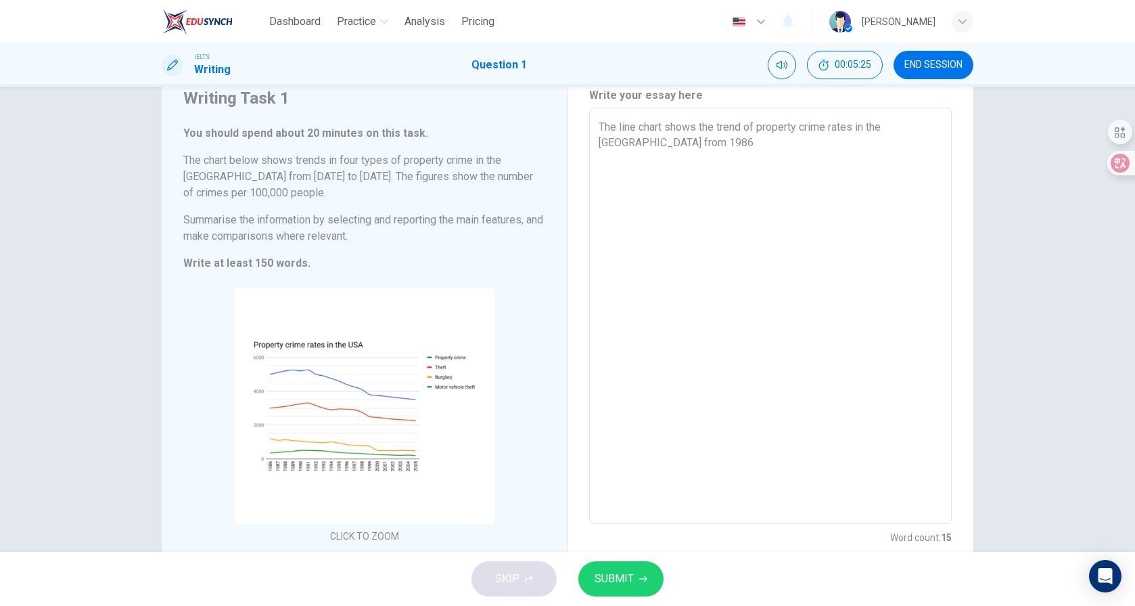
type textarea "x"
type textarea "The line chart shows the trend of property crime rates in the [GEOGRAPHIC_DATA]…"
type textarea "x"
type textarea "The line chart shows the trend of property crime rates in the [GEOGRAPHIC_DATA]…"
type textarea "x"
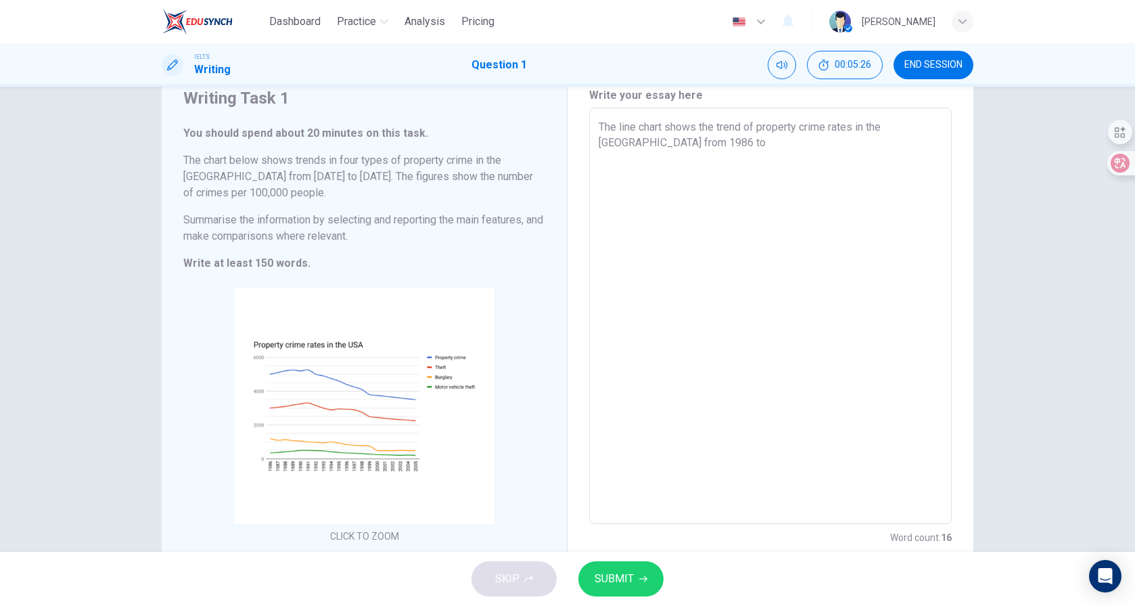
type textarea "The line chart shows the trend of property crime rates in the [GEOGRAPHIC_DATA]…"
type textarea "x"
type textarea "The line chart shows the trend of property crime rates in the [GEOGRAPHIC_DATA]…"
type textarea "x"
type textarea "The line chart shows the trend of property crime rates in the [GEOGRAPHIC_DATA]…"
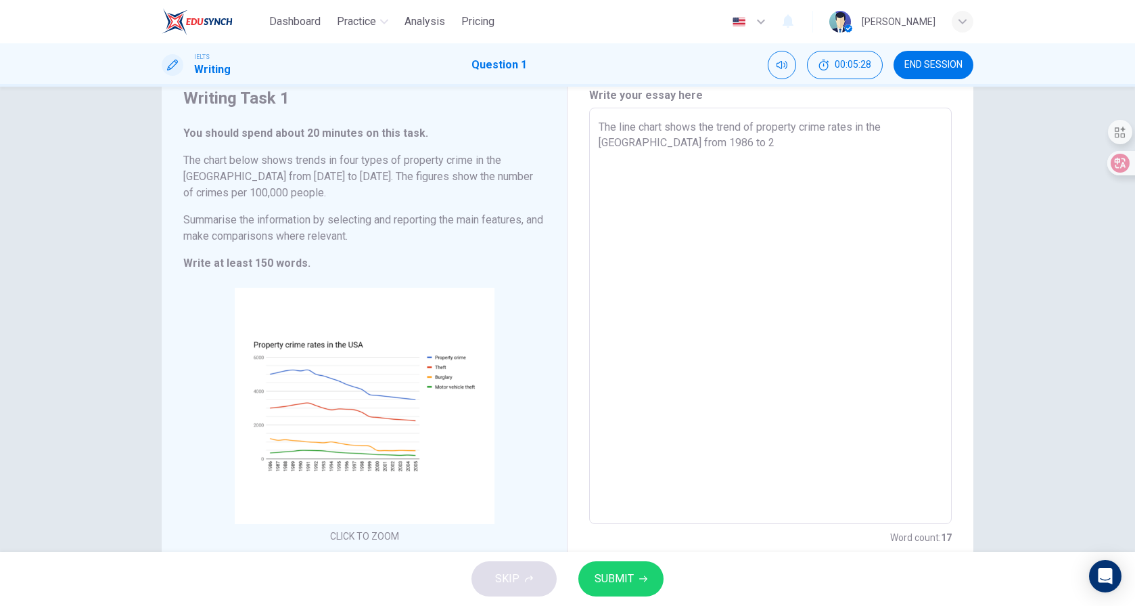
type textarea "x"
type textarea "The line chart shows the trend of property crime rates in the [GEOGRAPHIC_DATA]…"
type textarea "x"
type textarea "The line chart shows the trend of property crime rates in the [GEOGRAPHIC_DATA]…"
type textarea "x"
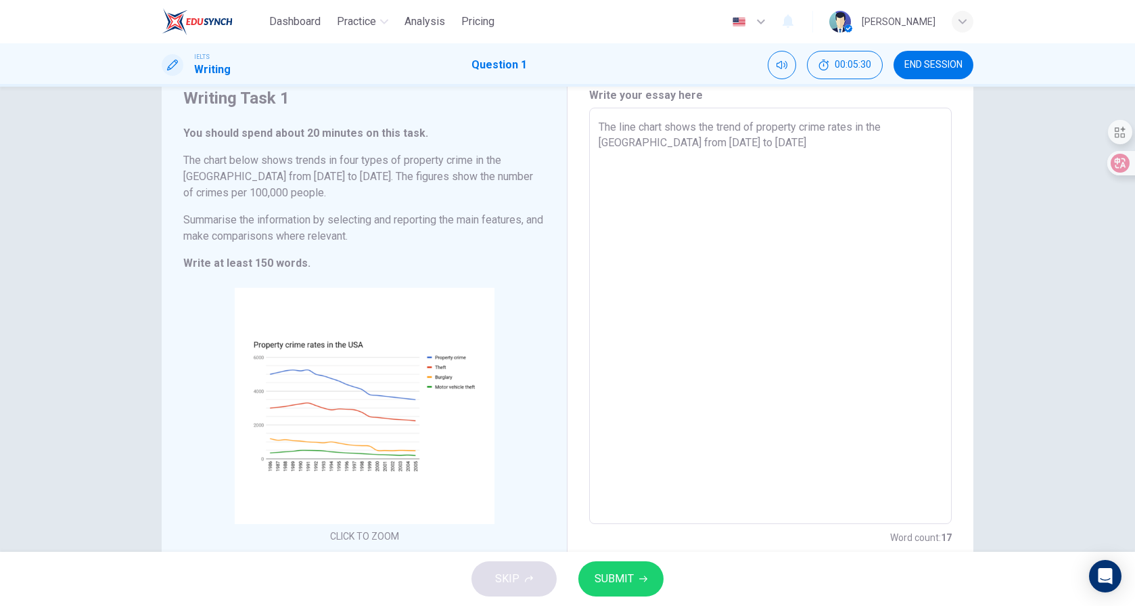
type textarea "The line chart shows the trend of property crime rates in the [GEOGRAPHIC_DATA]…"
type textarea "x"
type textarea "The line chart shows the trend of property crime rates in the [GEOGRAPHIC_DATA]…"
type textarea "x"
type textarea "The line chart shows the trend of property crime rates in the [GEOGRAPHIC_DATA]…"
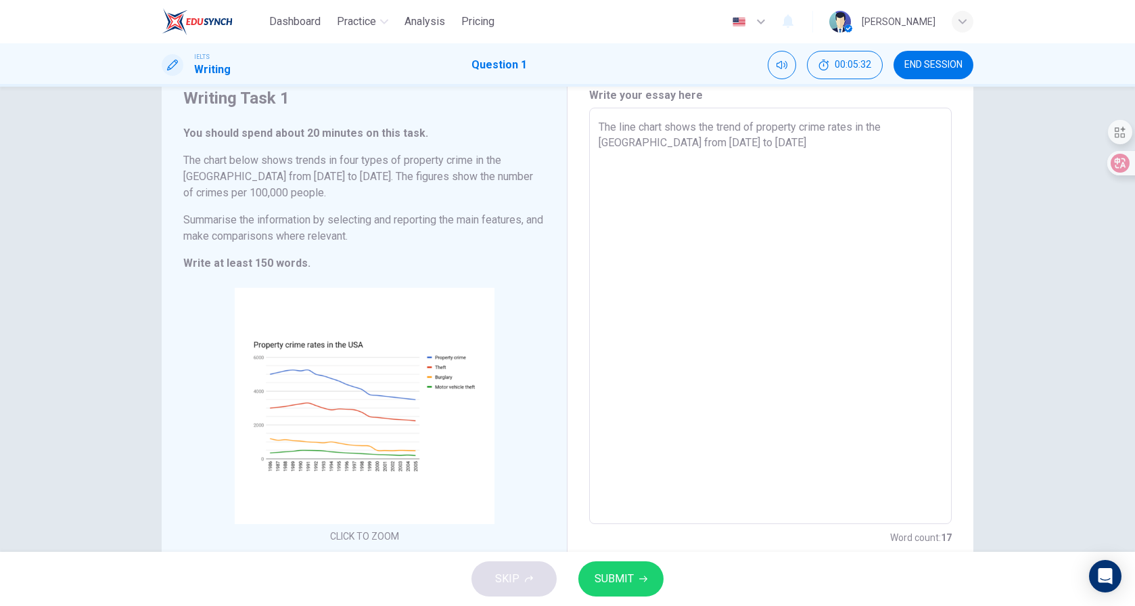
type textarea "x"
type textarea "The line chart shows the trend of property crime rates in the [GEOGRAPHIC_DATA]…"
type textarea "x"
click at [662, 145] on textarea "The line chart shows the trend of property crime rates in the [GEOGRAPHIC_DATA]…" at bounding box center [771, 316] width 344 height 394
type textarea "The line chart shows the trend of property crime rates in the [GEOGRAPHIC_DATA]…"
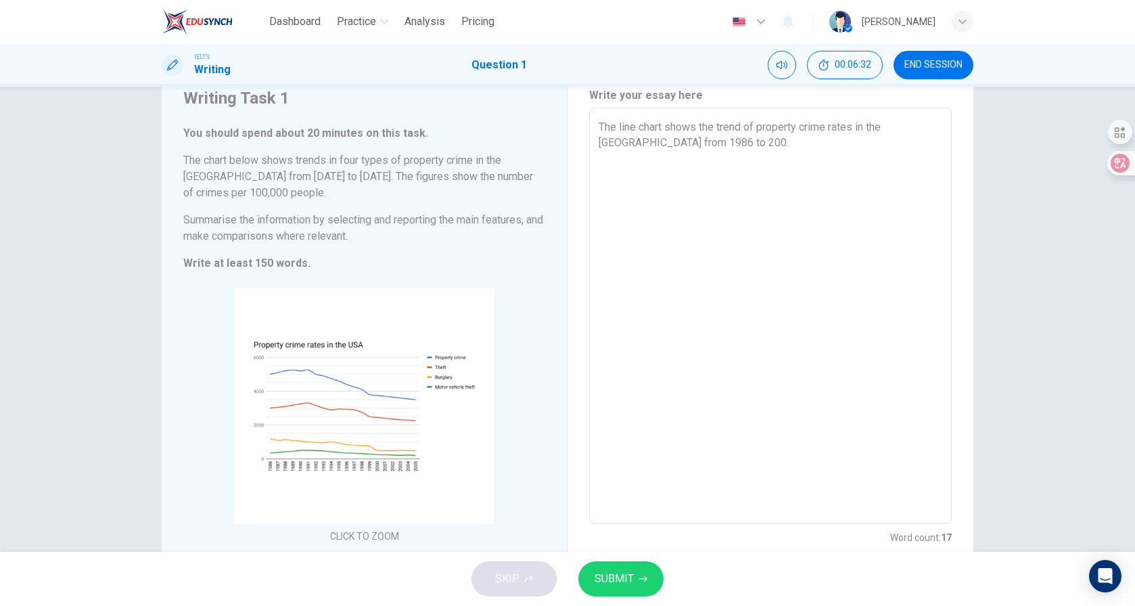
type textarea "x"
type textarea "The line chart shows the trend of property crime rates in the [GEOGRAPHIC_DATA]…"
type textarea "x"
click at [744, 147] on textarea "The line chart shows the trend of property crime rates in the [GEOGRAPHIC_DATA]…" at bounding box center [771, 316] width 344 height 394
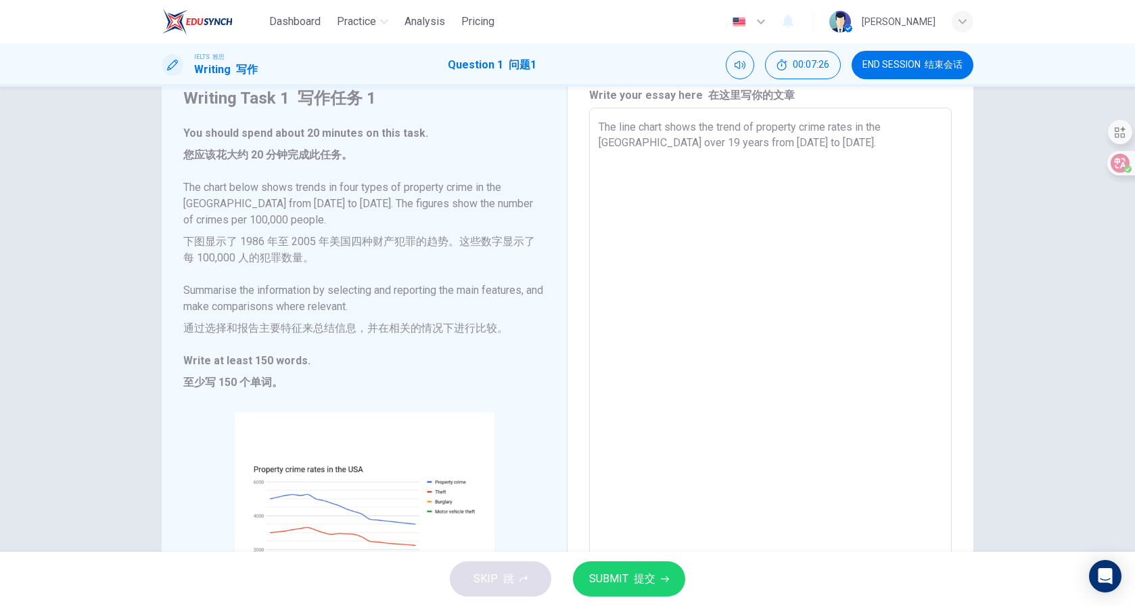
click at [762, 127] on textarea "The line chart shows the trend of property crime rates in the [GEOGRAPHIC_DATA]…" at bounding box center [771, 378] width 344 height 518
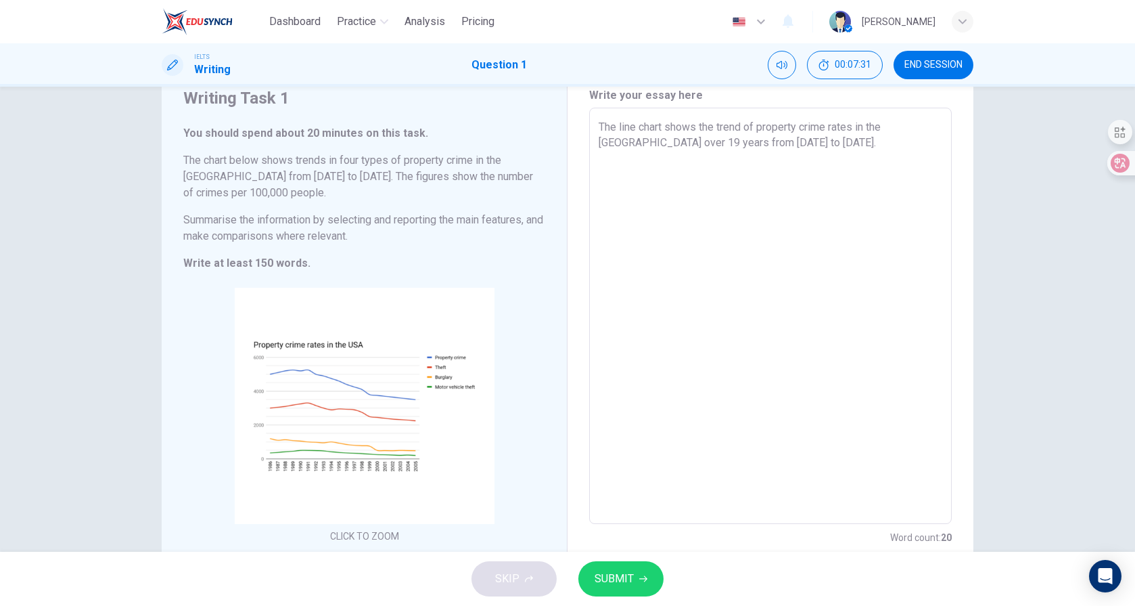
click at [760, 127] on textarea "The line chart shows the trend of property crime rates in the [GEOGRAPHIC_DATA]…" at bounding box center [771, 316] width 344 height 394
click at [741, 144] on textarea "The line chart shows the trend of property crime rates in the [GEOGRAPHIC_DATA]…" at bounding box center [771, 316] width 344 height 394
click at [606, 172] on textarea "The line chart shows the trend of property crime rates in the [GEOGRAPHIC_DATA]…" at bounding box center [771, 316] width 344 height 394
click at [645, 183] on textarea "The line chart shows the trend of property crime rates in the [GEOGRAPHIC_DATA]…" at bounding box center [771, 316] width 344 height 394
drag, startPoint x: 645, startPoint y: 183, endPoint x: 582, endPoint y: 175, distance: 63.4
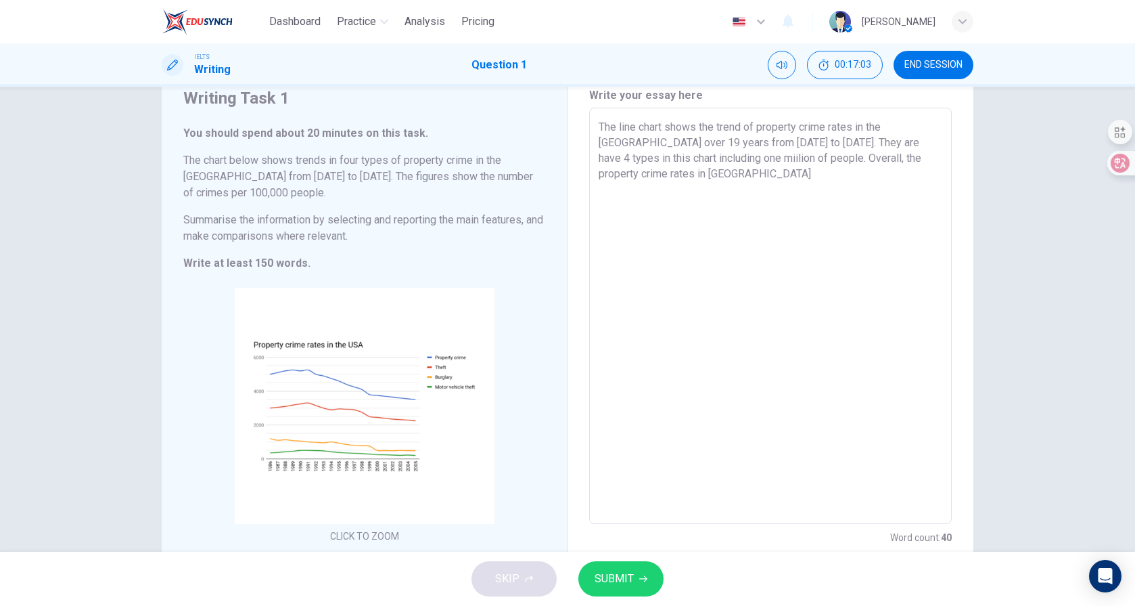
click at [582, 175] on div "Write your essay here The line chart shows the trend of property crime rates in…" at bounding box center [771, 316] width 406 height 512
click at [711, 174] on textarea "The line chart shows the trend of property crime rates in the [GEOGRAPHIC_DATA]…" at bounding box center [771, 316] width 344 height 394
click at [662, 177] on textarea "The line chart shows the trend of property crime rates in the [GEOGRAPHIC_DATA]…" at bounding box center [771, 316] width 344 height 394
click at [714, 175] on textarea "The line chart shows the trend of property crime rates in the [GEOGRAPHIC_DATA]…" at bounding box center [771, 316] width 344 height 394
click at [670, 170] on textarea "The line chart shows the trend of property crime rates in the [GEOGRAPHIC_DATA]…" at bounding box center [771, 316] width 344 height 394
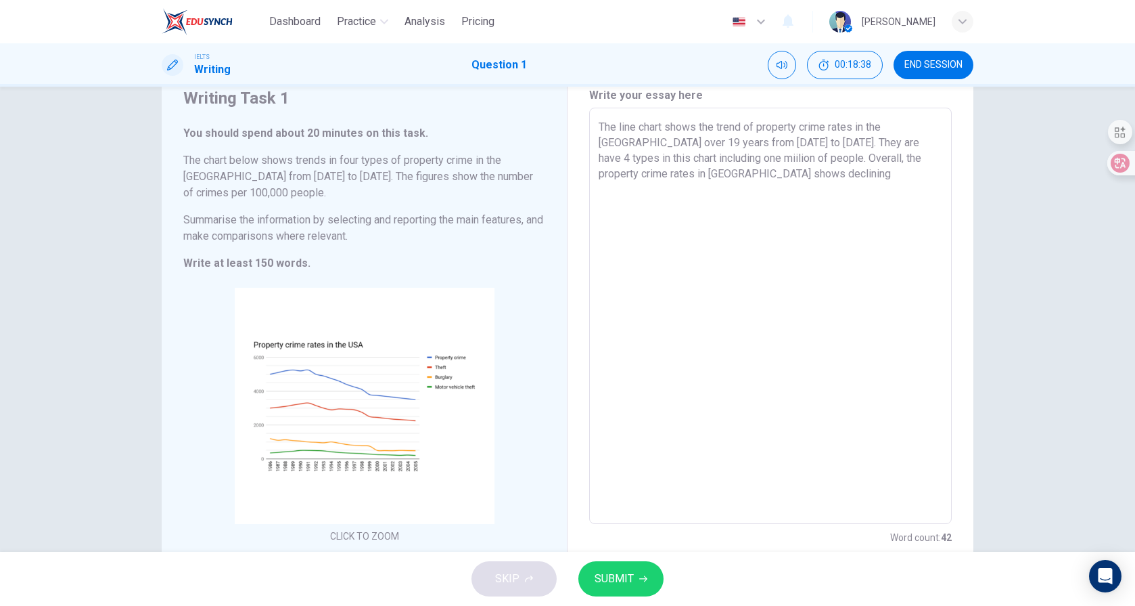
click at [719, 179] on textarea "The line chart shows the trend of property crime rates in the [GEOGRAPHIC_DATA]…" at bounding box center [771, 316] width 344 height 394
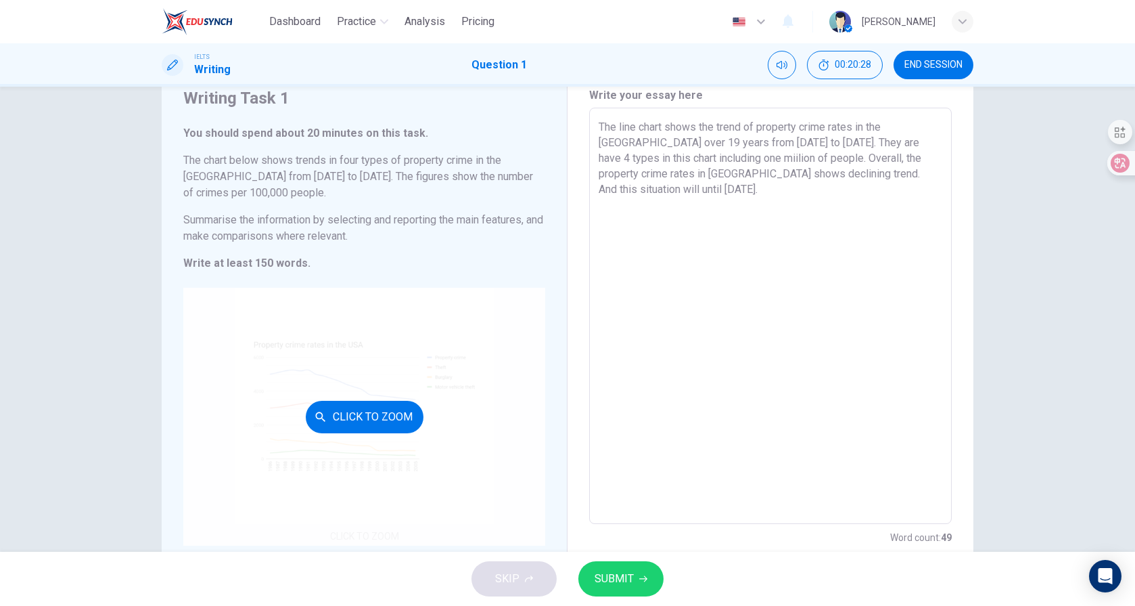
click at [417, 363] on div "Click to Zoom" at bounding box center [364, 417] width 362 height 258
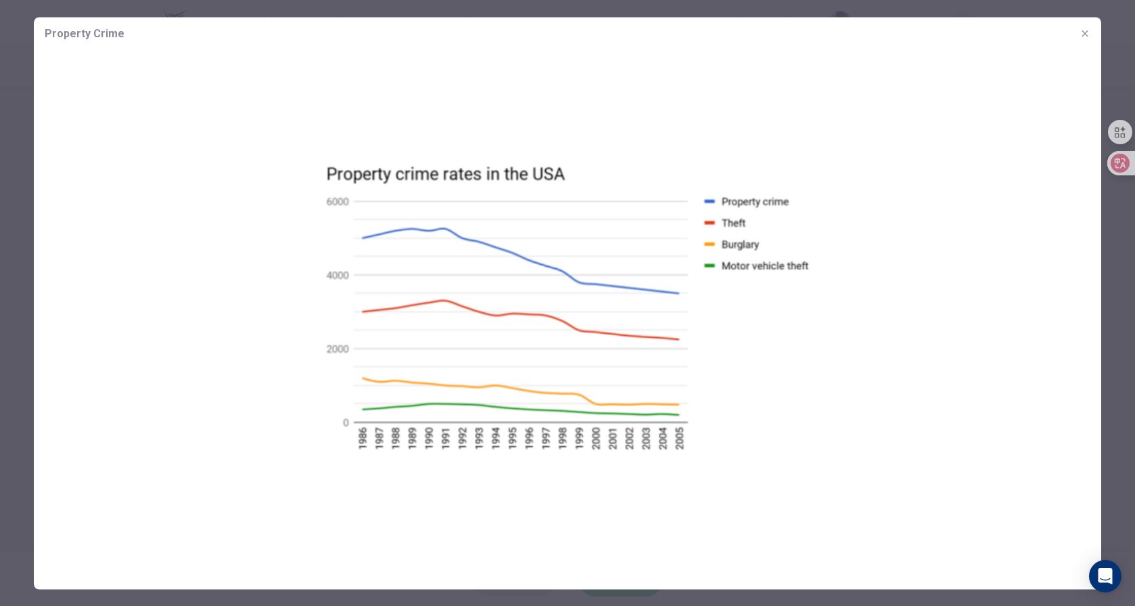
click at [704, 311] on img at bounding box center [568, 306] width 1068 height 514
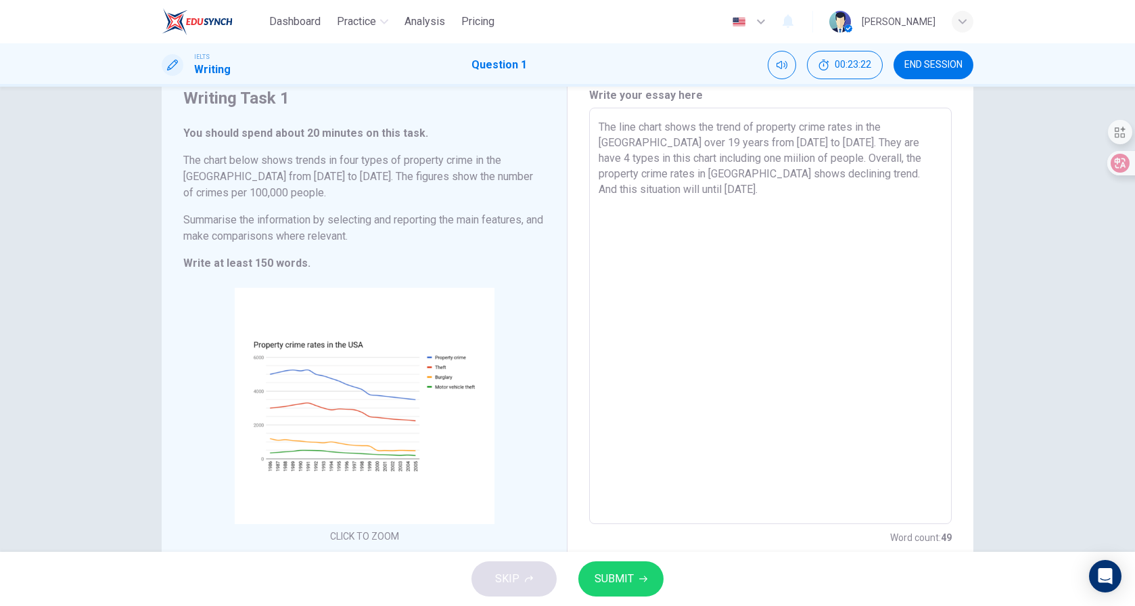
click at [921, 189] on textarea "The line chart shows the trend of property crime rates in the [GEOGRAPHIC_DATA]…" at bounding box center [771, 316] width 344 height 394
click at [912, 173] on textarea "The line chart shows the trend of property crime rates in the [GEOGRAPHIC_DATA]…" at bounding box center [771, 316] width 344 height 394
click at [774, 225] on textarea "The line chart shows the trend of property crime rates in the [GEOGRAPHIC_DATA]…" at bounding box center [771, 316] width 344 height 394
click at [632, 581] on span "SUBMIT" at bounding box center [614, 578] width 39 height 19
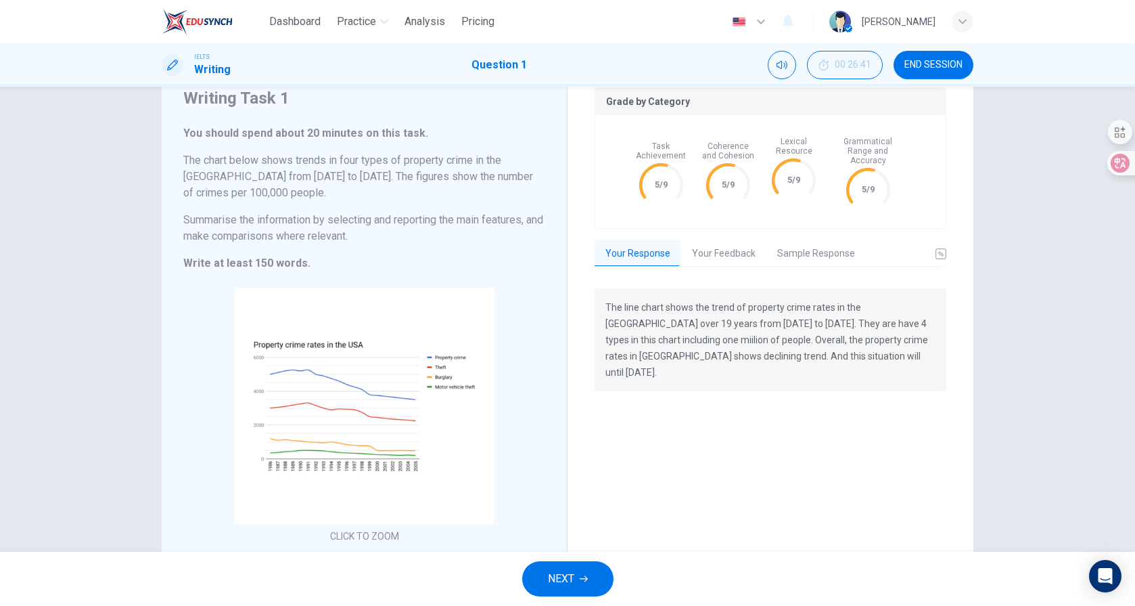
click at [795, 242] on button "Sample Response" at bounding box center [816, 253] width 99 height 28
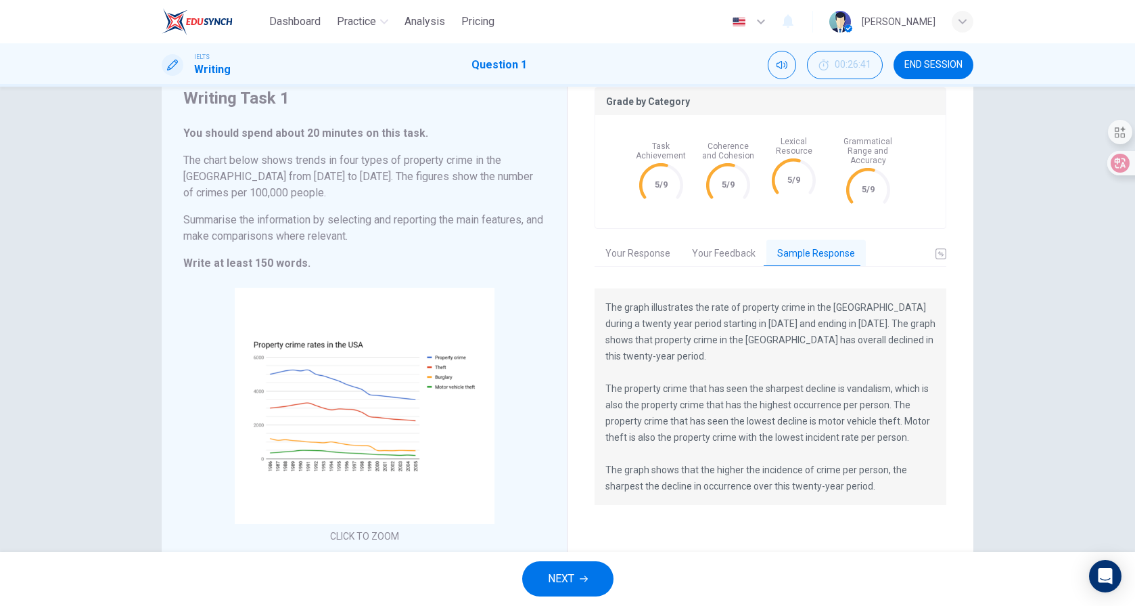
click at [726, 245] on button "Your Feedback" at bounding box center [723, 253] width 85 height 28
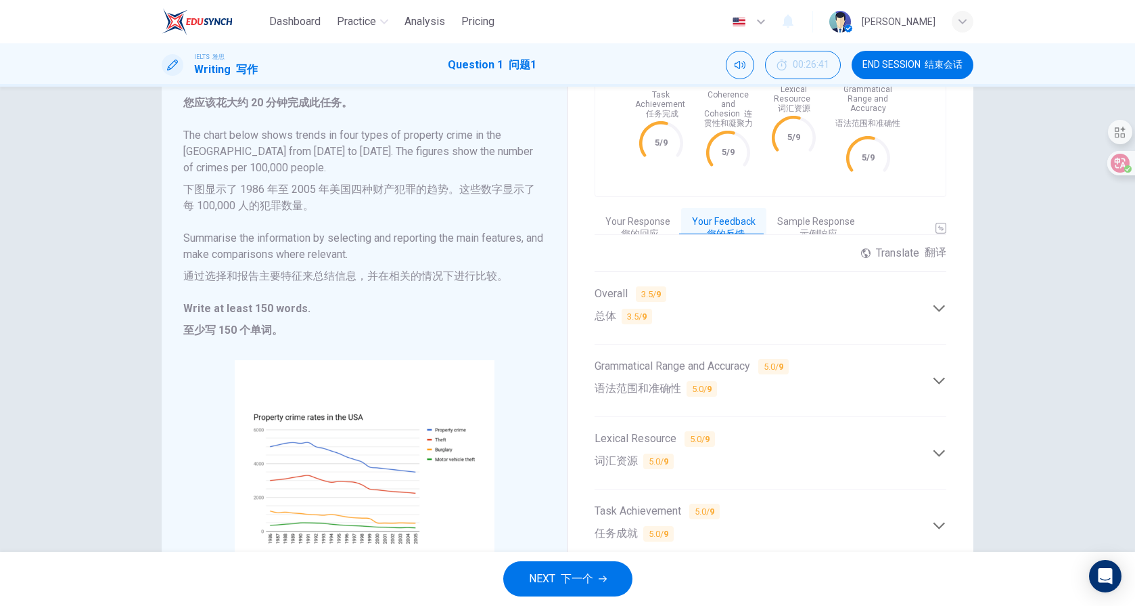
scroll to position [126, 0]
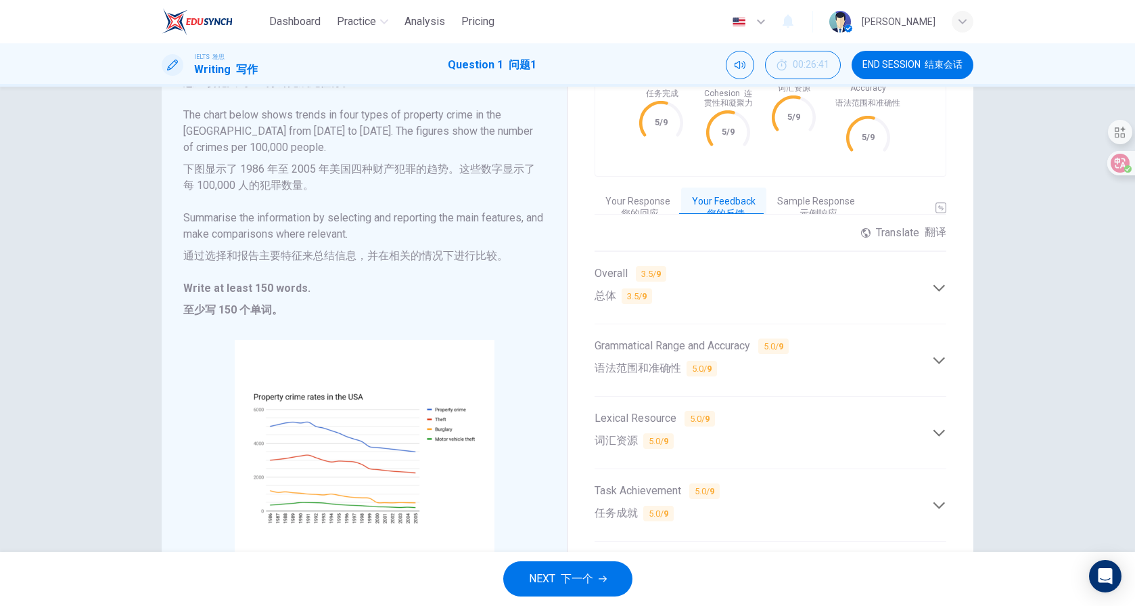
click at [800, 208] on font "示例响应" at bounding box center [819, 213] width 38 height 11
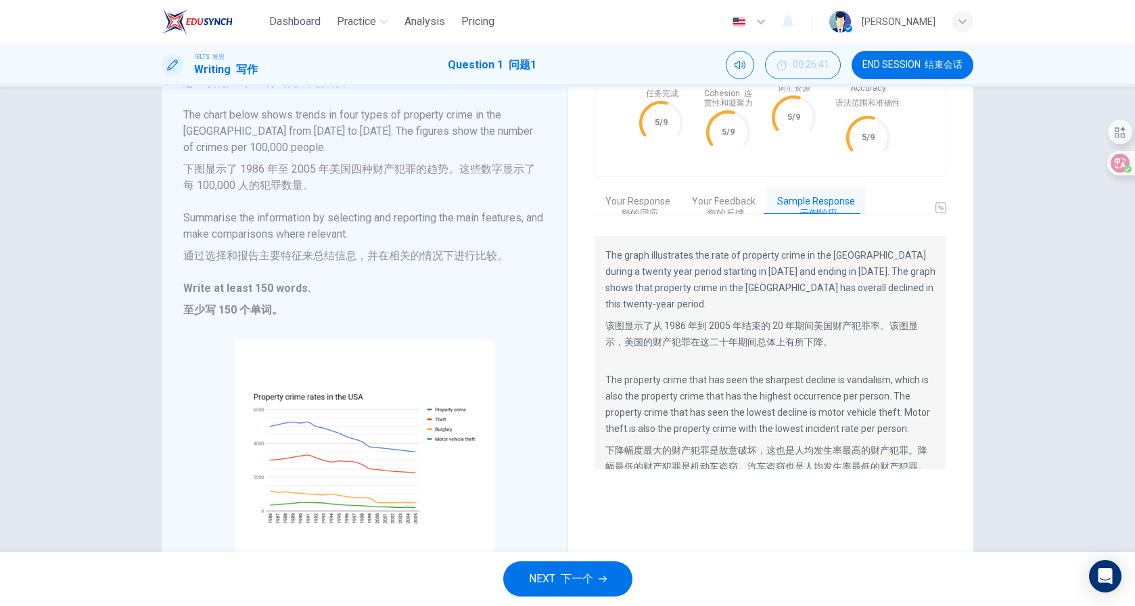
click at [647, 195] on button "Your Response 您的回应" at bounding box center [638, 207] width 87 height 40
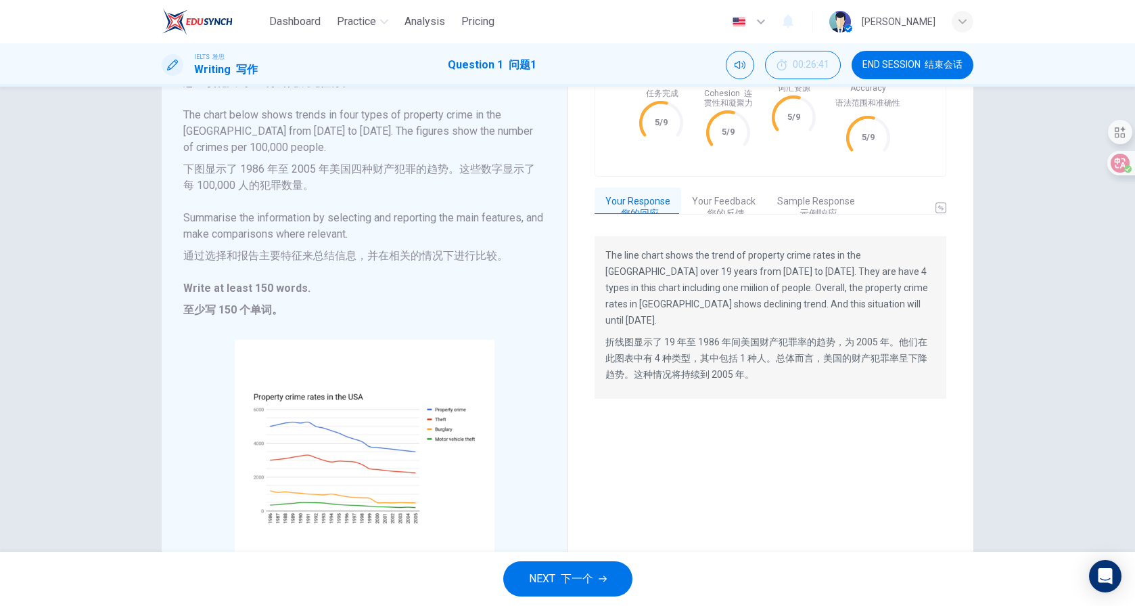
click at [718, 191] on button "Your Feedback 您的反馈" at bounding box center [723, 207] width 85 height 40
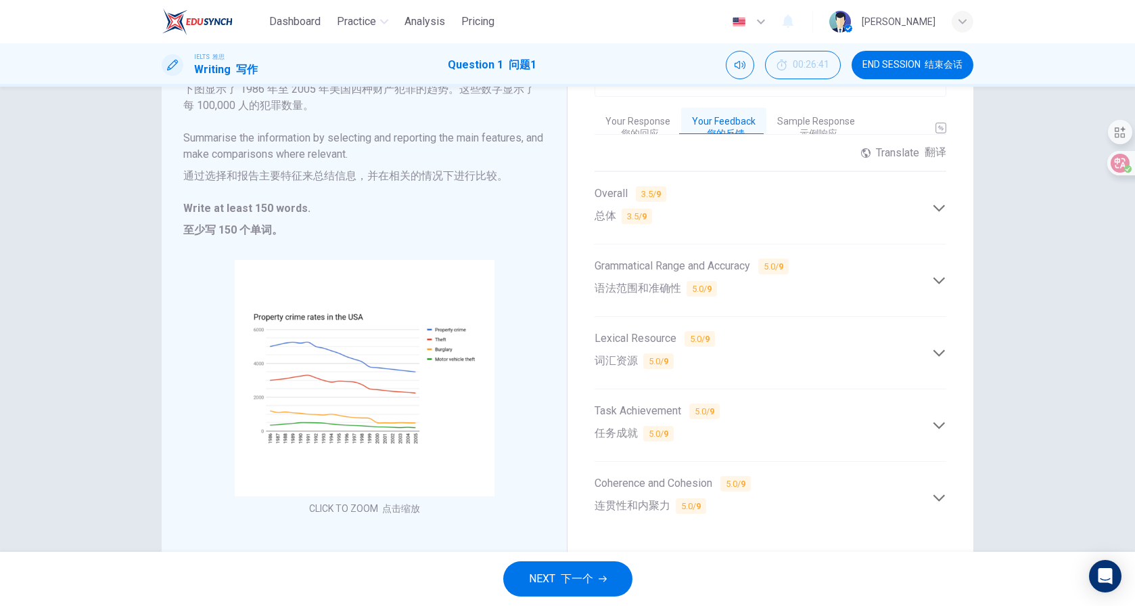
scroll to position [207, 0]
click at [934, 200] on icon at bounding box center [939, 207] width 14 height 14
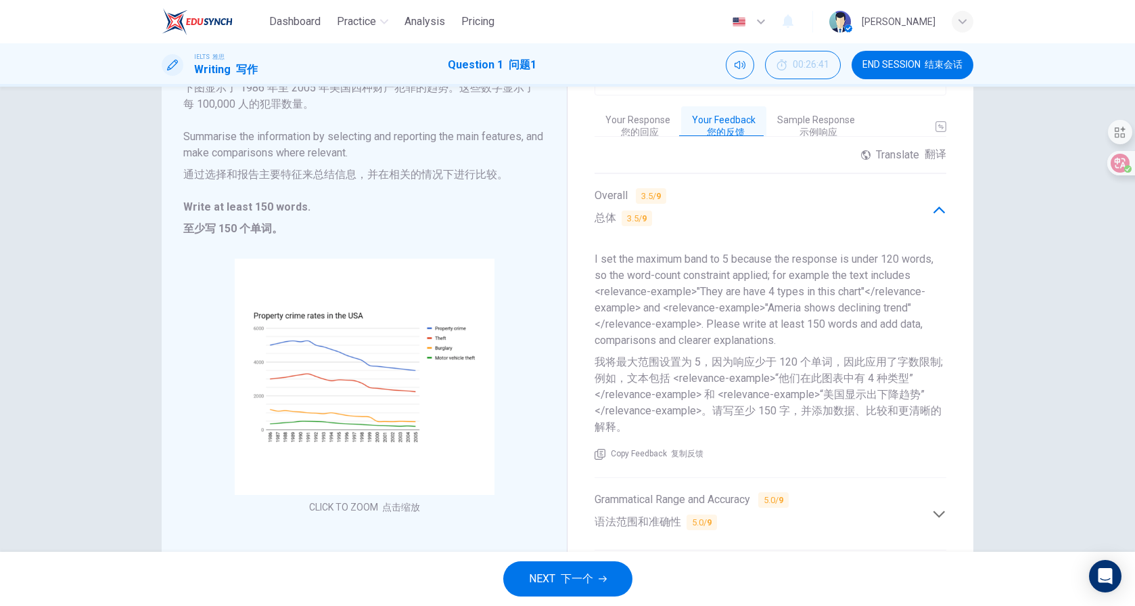
click at [934, 203] on icon at bounding box center [939, 210] width 14 height 14
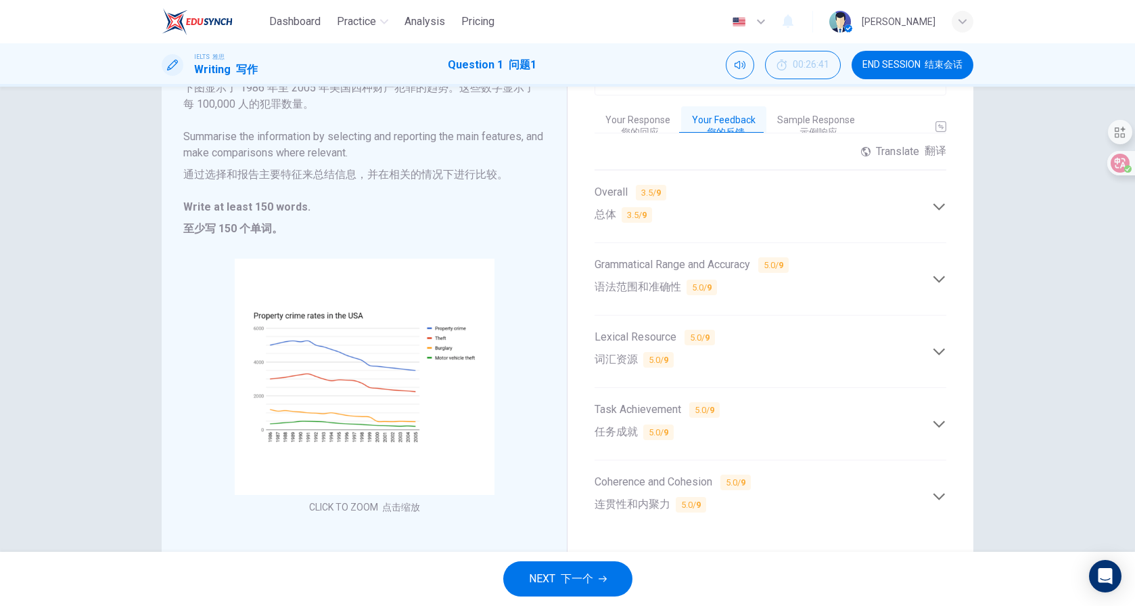
click at [928, 277] on div "Grammatical Range and Accuracy 5.0 / 9 语法范围和准确性 5.0/ 9" at bounding box center [764, 278] width 338 height 45
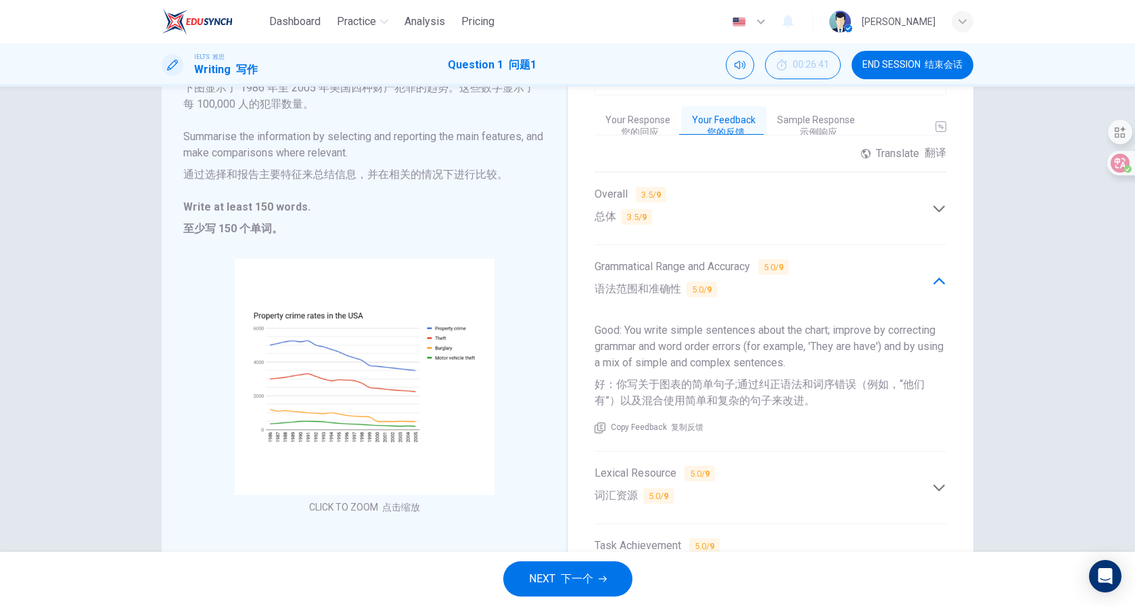
click at [928, 277] on div "Grammatical Range and Accuracy 5.0 / 9 语法范围和准确性 5.0/ 9" at bounding box center [764, 280] width 338 height 45
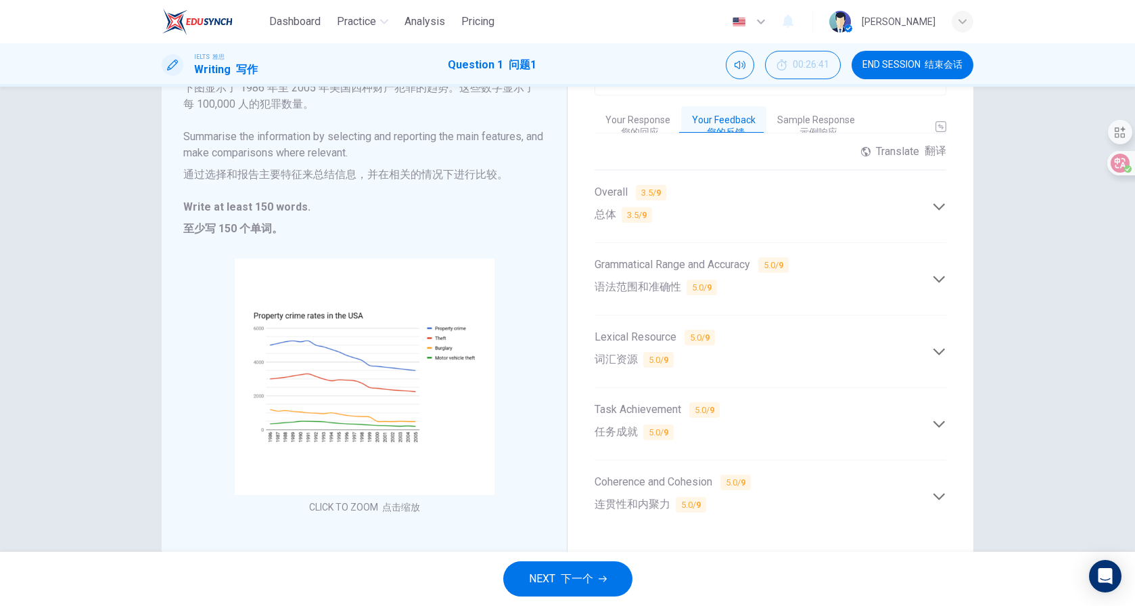
click at [936, 344] on icon at bounding box center [939, 351] width 14 height 14
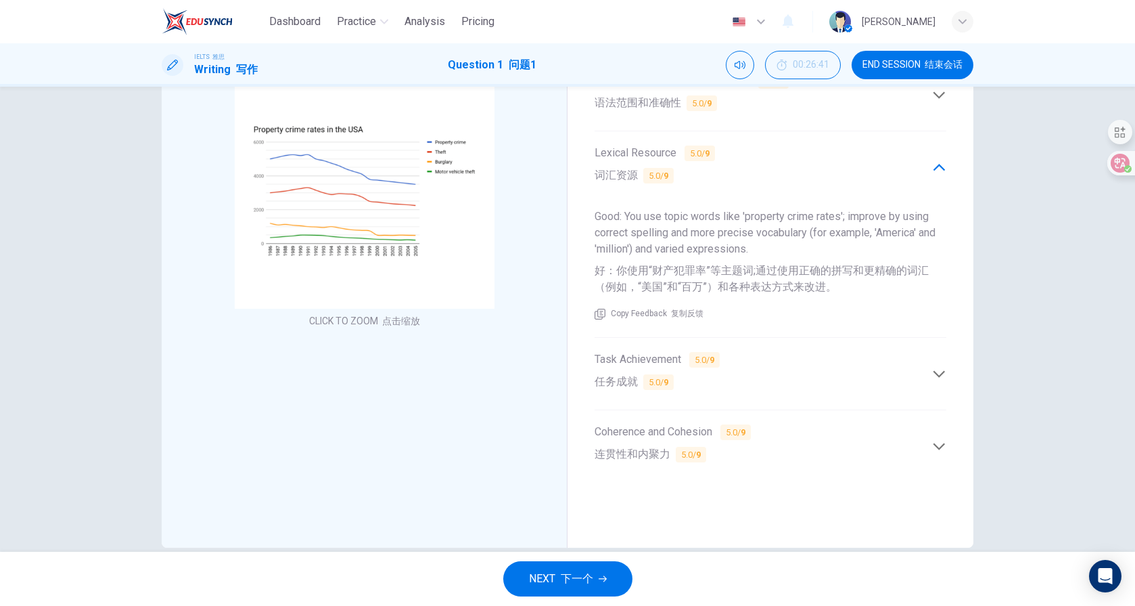
scroll to position [404, 0]
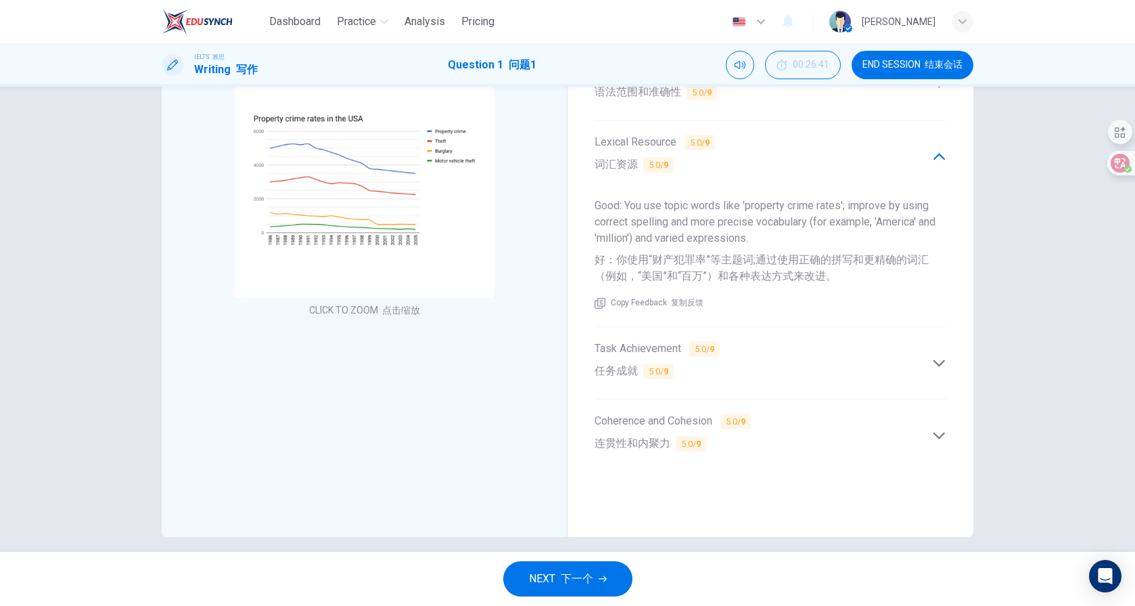
click at [930, 417] on div "Coherence and Cohesion 5.0 / 9 连贯性和内聚力 5.0/ 9" at bounding box center [764, 435] width 338 height 45
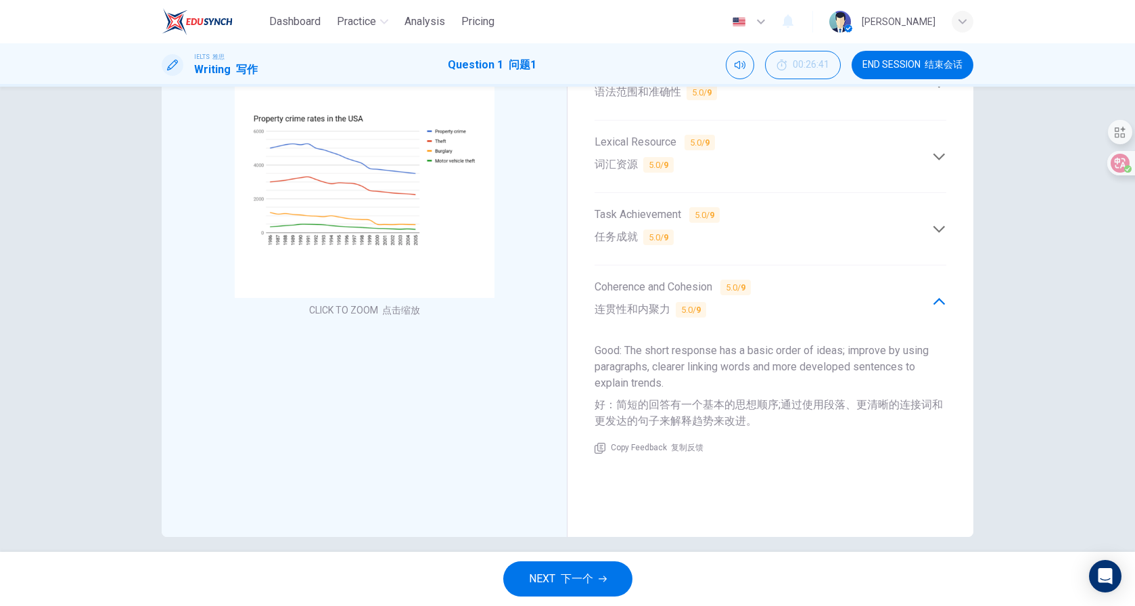
click at [936, 222] on icon at bounding box center [939, 229] width 14 height 14
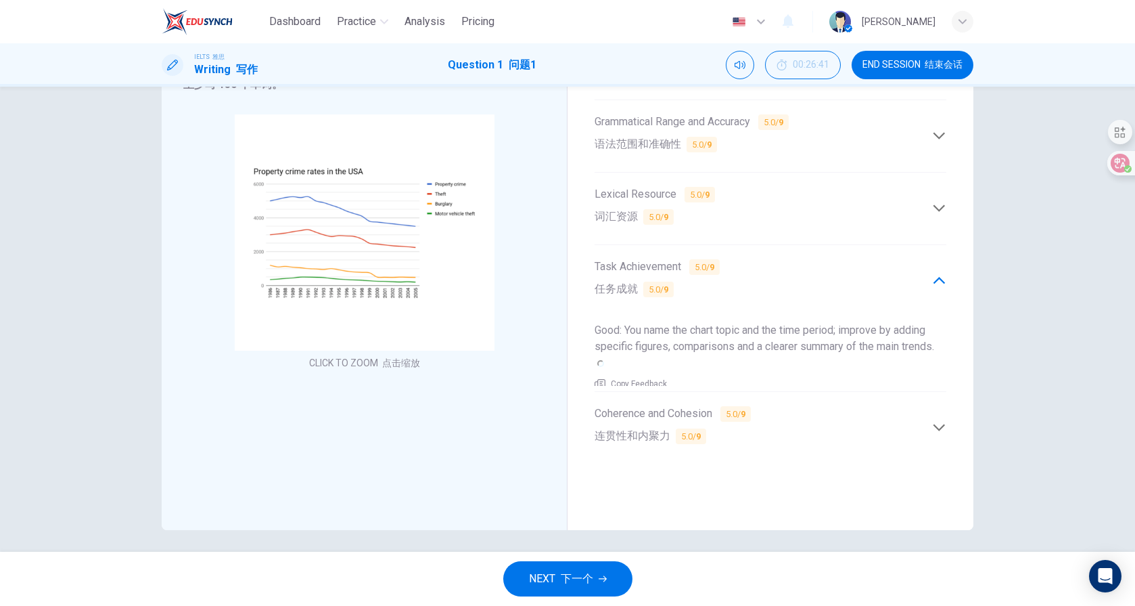
scroll to position [391, 0]
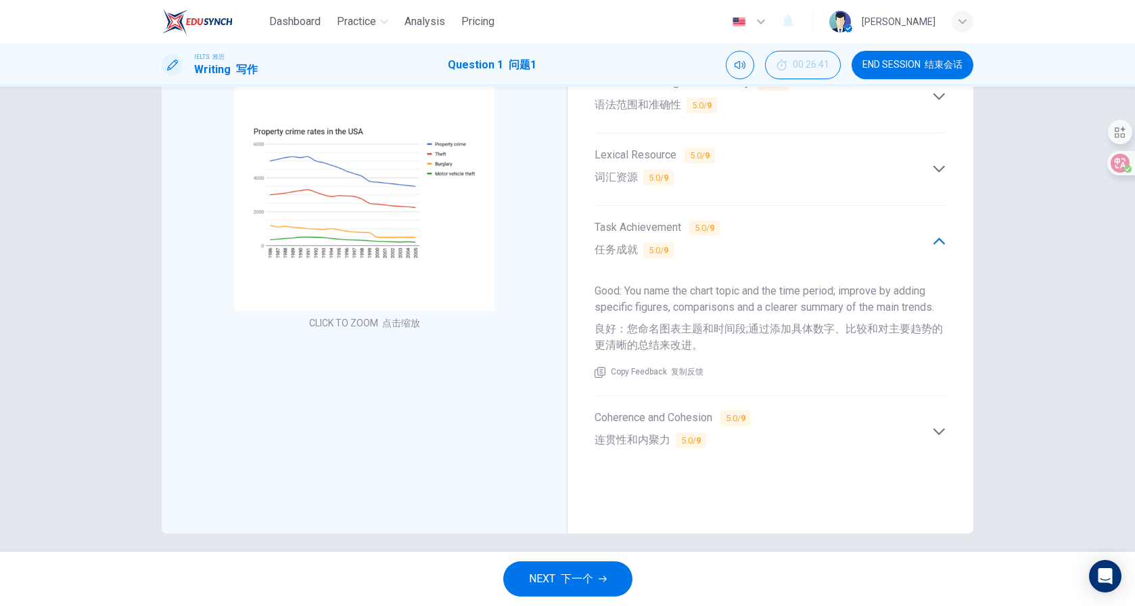
click at [942, 428] on icon at bounding box center [940, 431] width 12 height 7
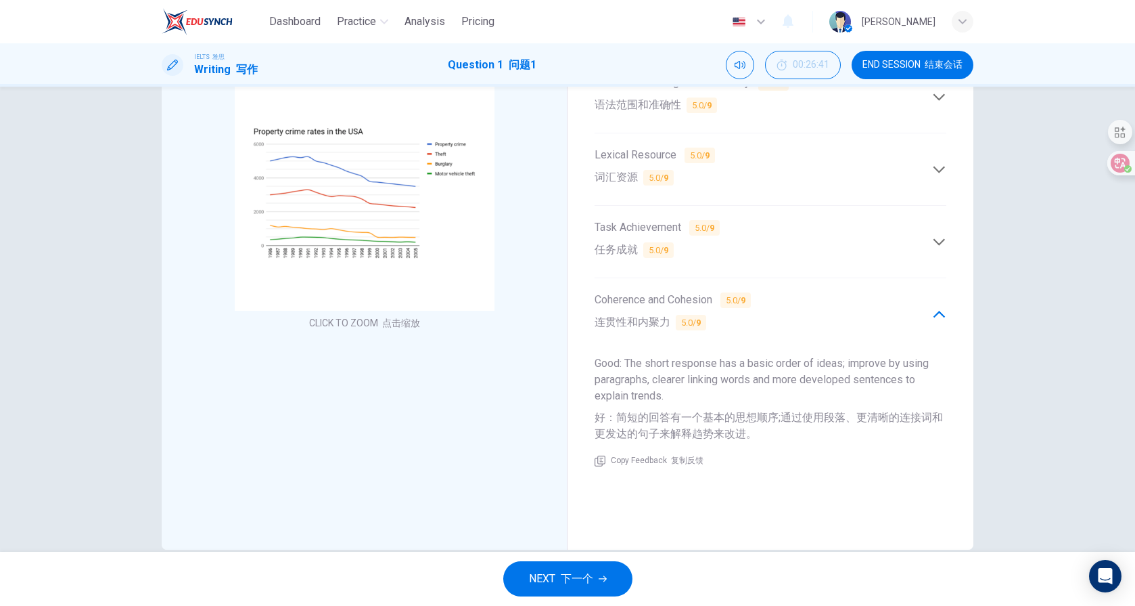
click at [910, 62] on span "END SESSION 结束会话" at bounding box center [913, 65] width 100 height 11
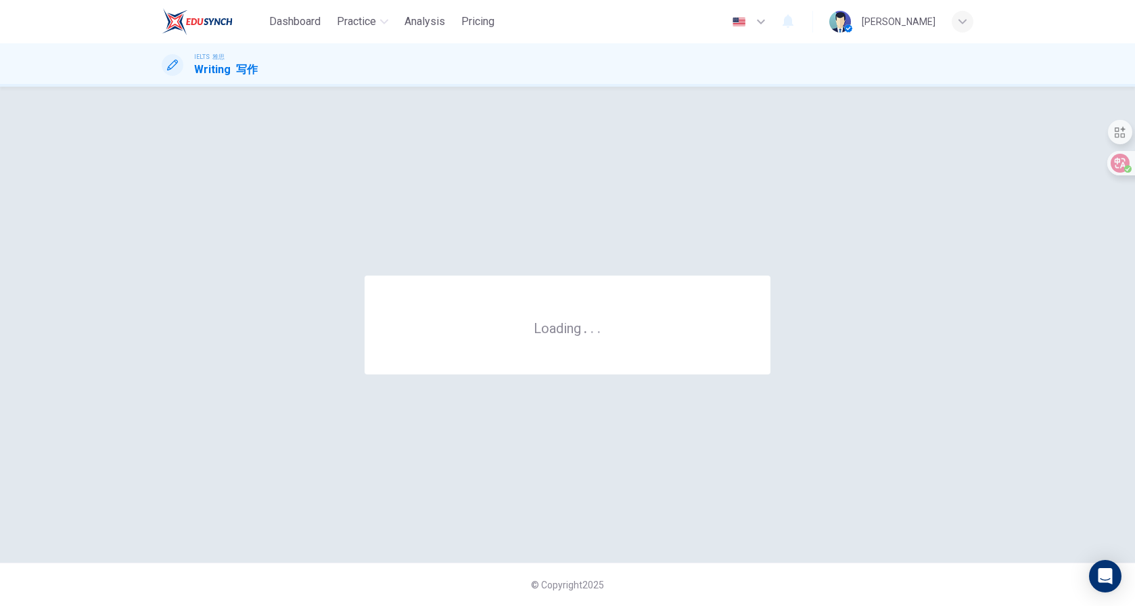
scroll to position [0, 0]
